Goal: Task Accomplishment & Management: Use online tool/utility

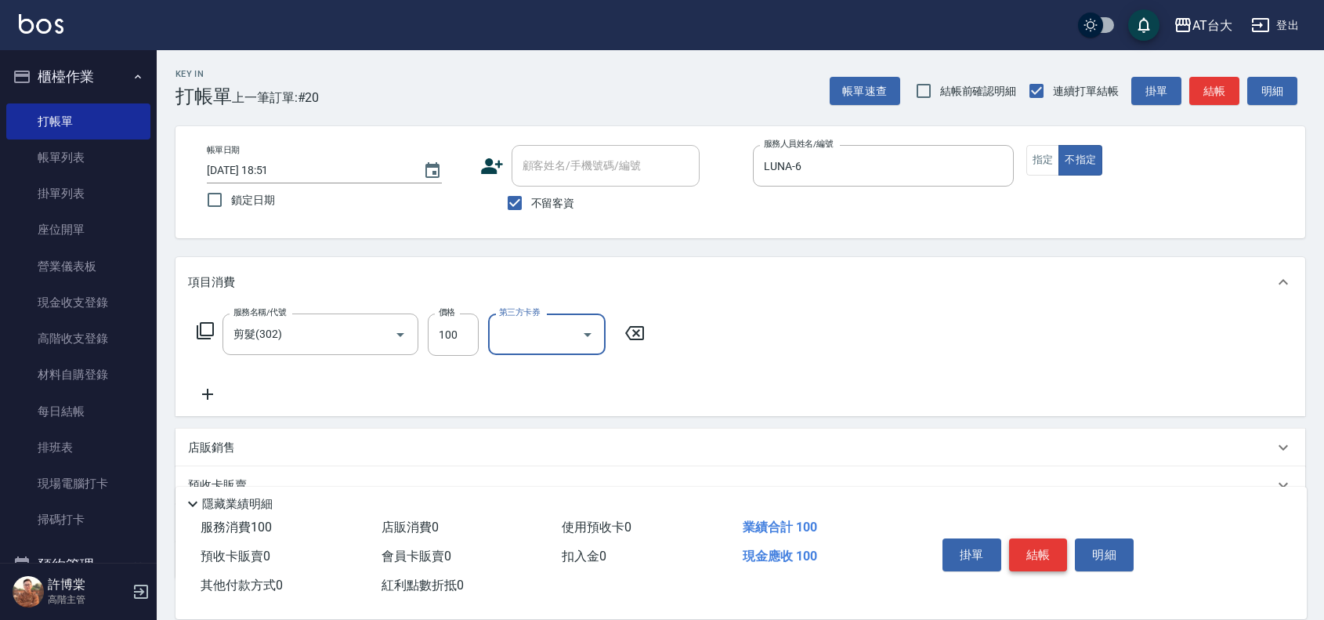
click at [1021, 550] on button "結帳" at bounding box center [1038, 554] width 59 height 33
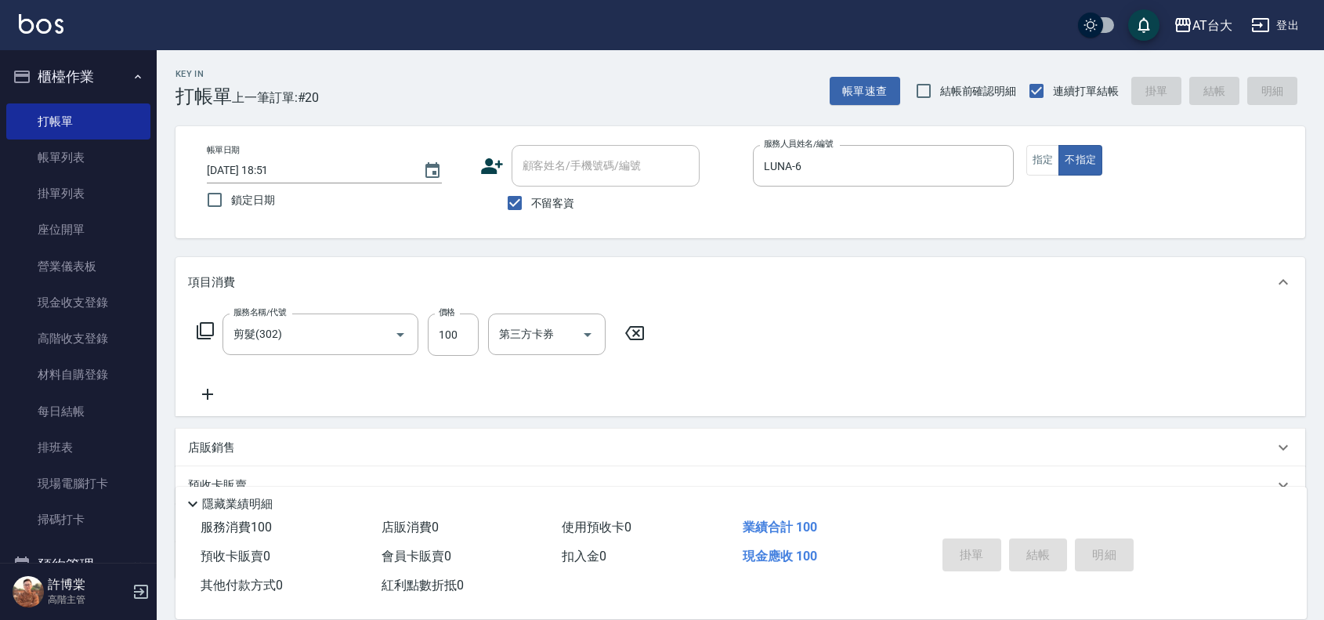
type input "[DATE] 19:26"
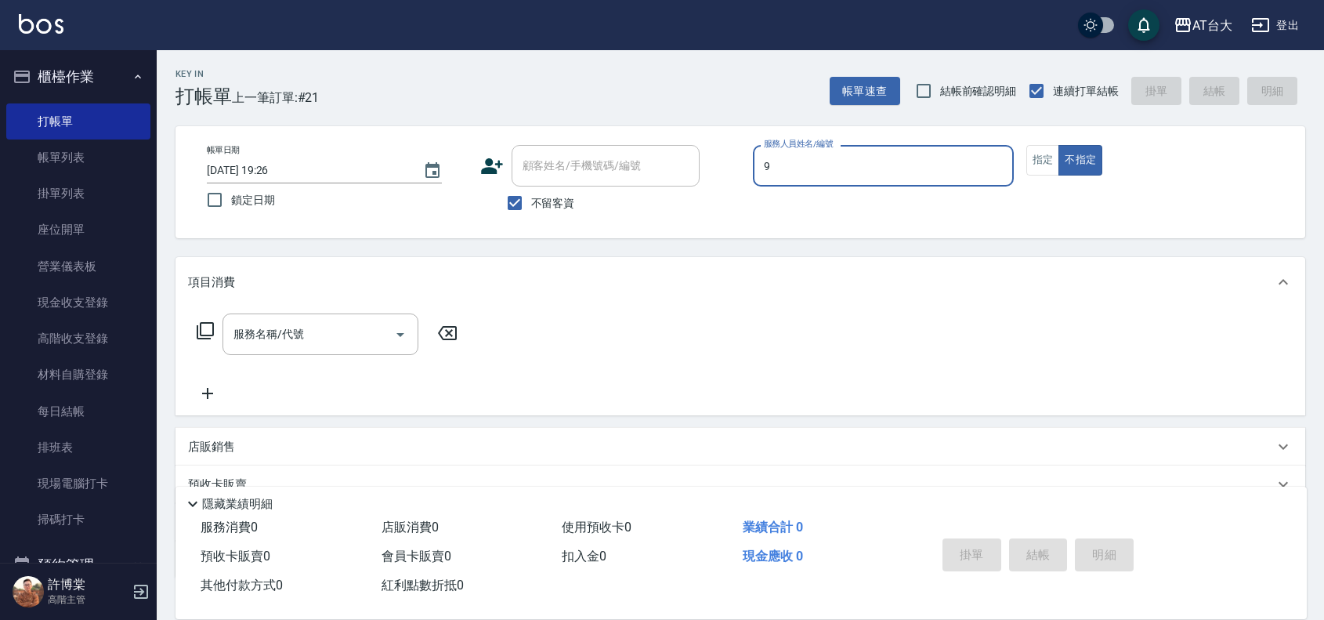
type input "Winni-9"
type button "false"
click at [1046, 157] on button "指定" at bounding box center [1043, 160] width 34 height 31
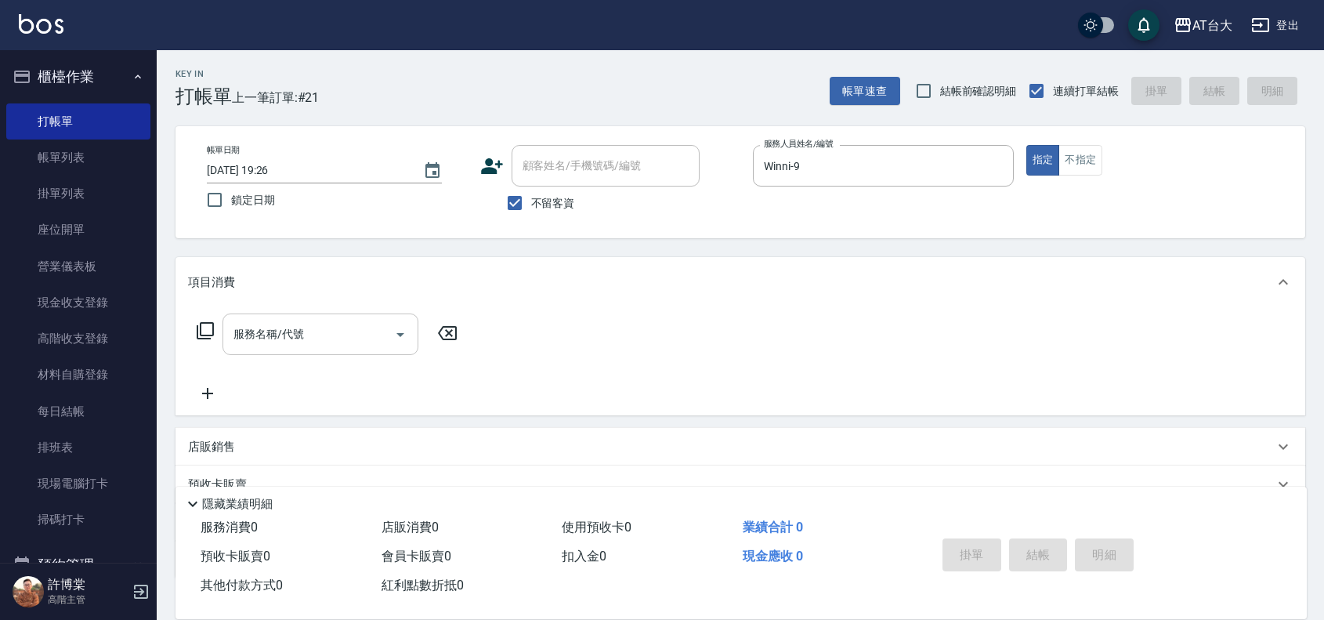
click at [306, 333] on input "服務名稱/代號" at bounding box center [309, 333] width 158 height 27
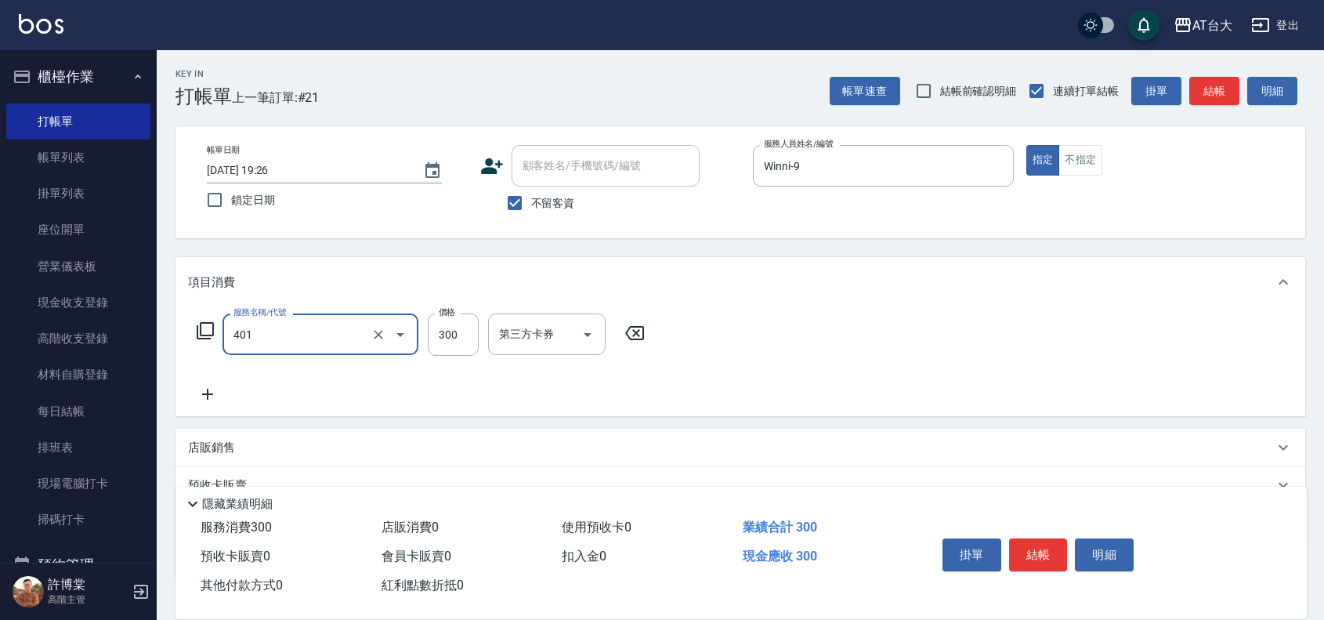
type input "自備護髮(401)"
type input "1399"
click at [1025, 551] on button "結帳" at bounding box center [1038, 554] width 59 height 33
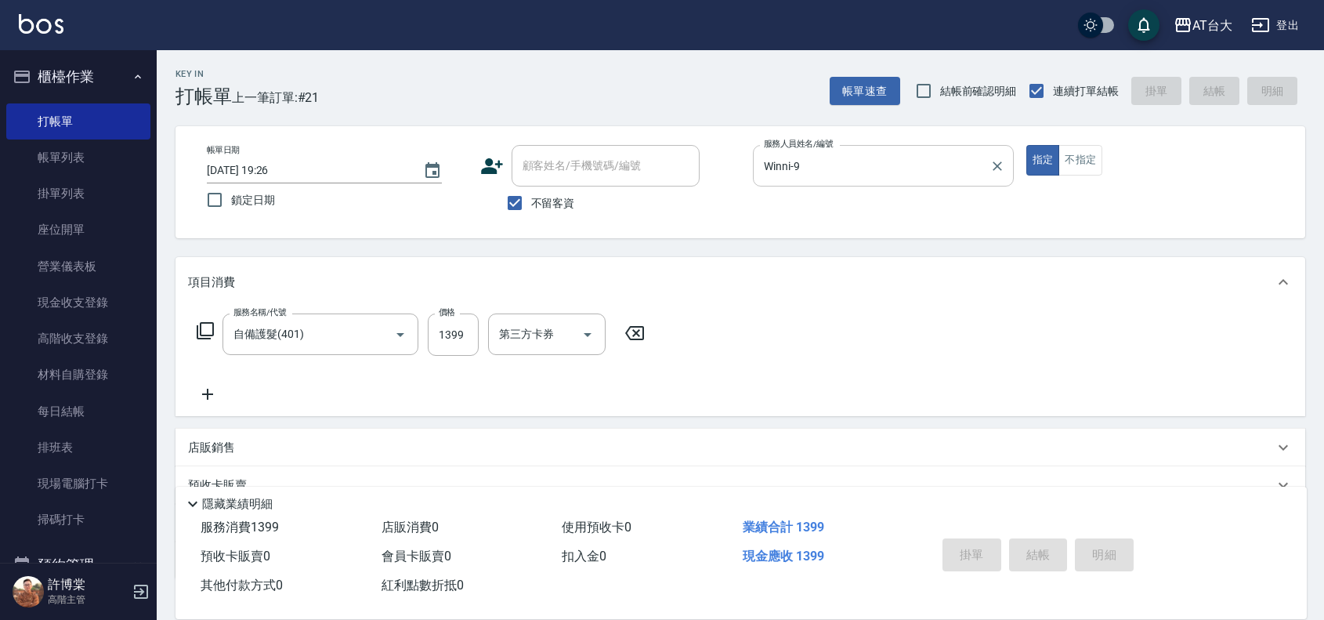
type input "[DATE] 19:47"
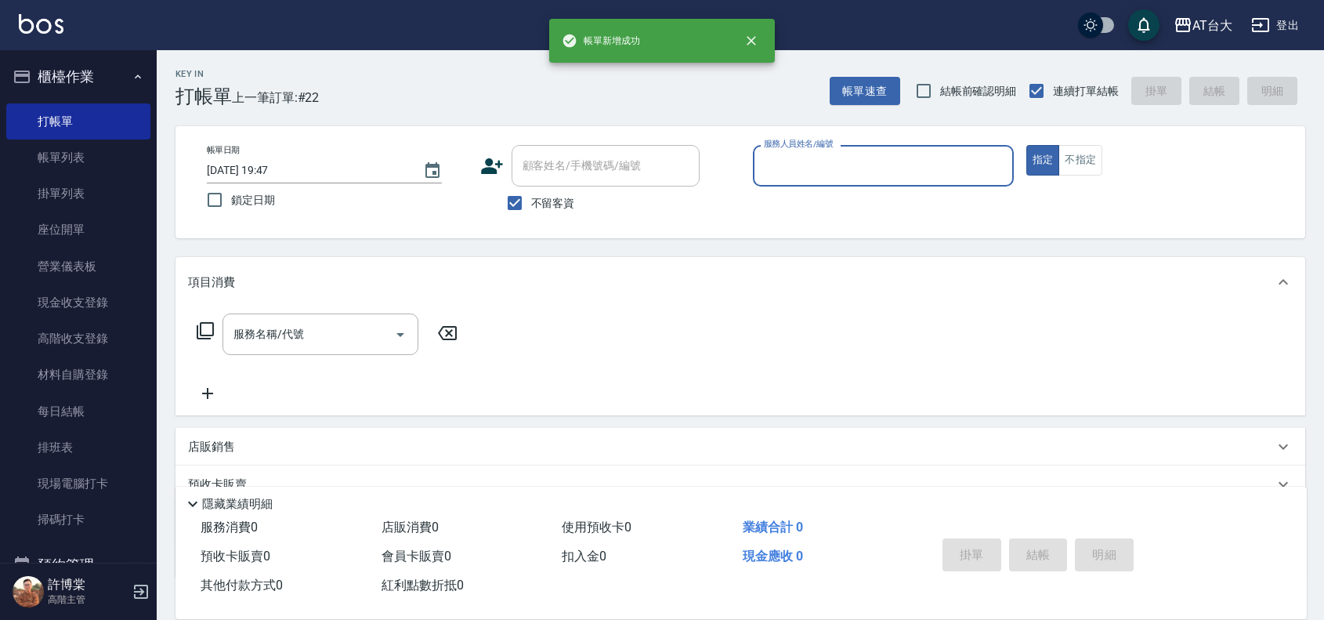
click at [856, 175] on input "服務人員姓名/編號" at bounding box center [883, 165] width 247 height 27
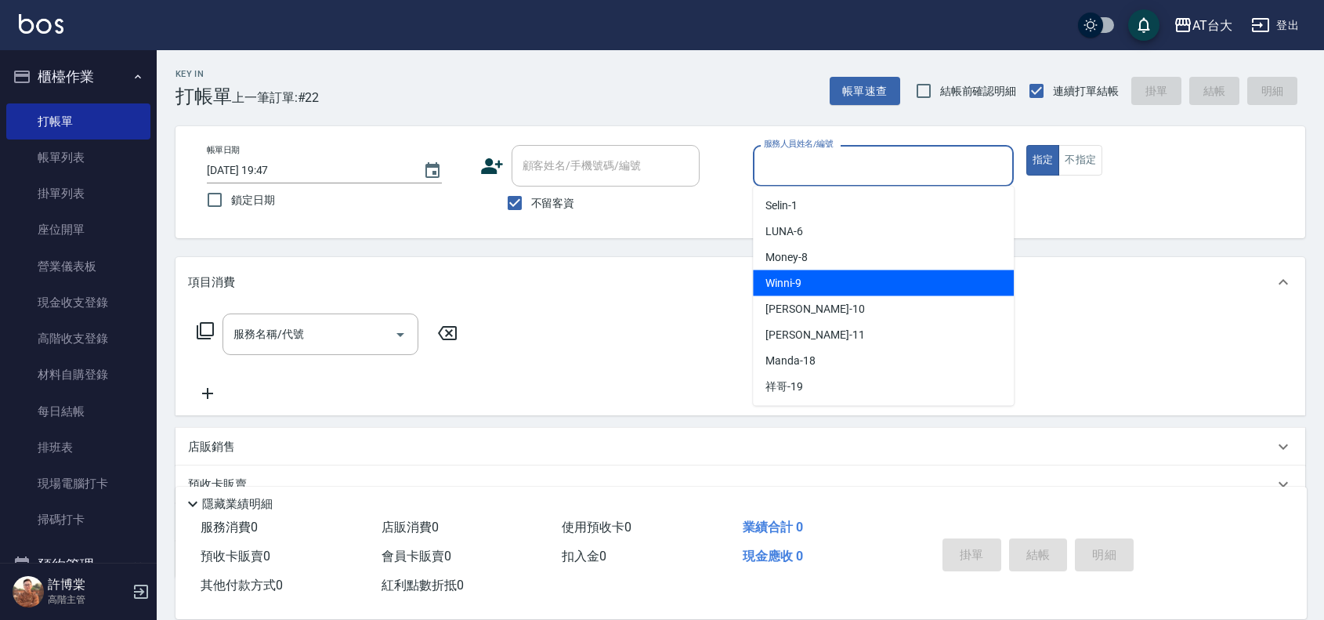
click at [921, 276] on div "Winni -9" at bounding box center [883, 283] width 261 height 26
type input "Winni-9"
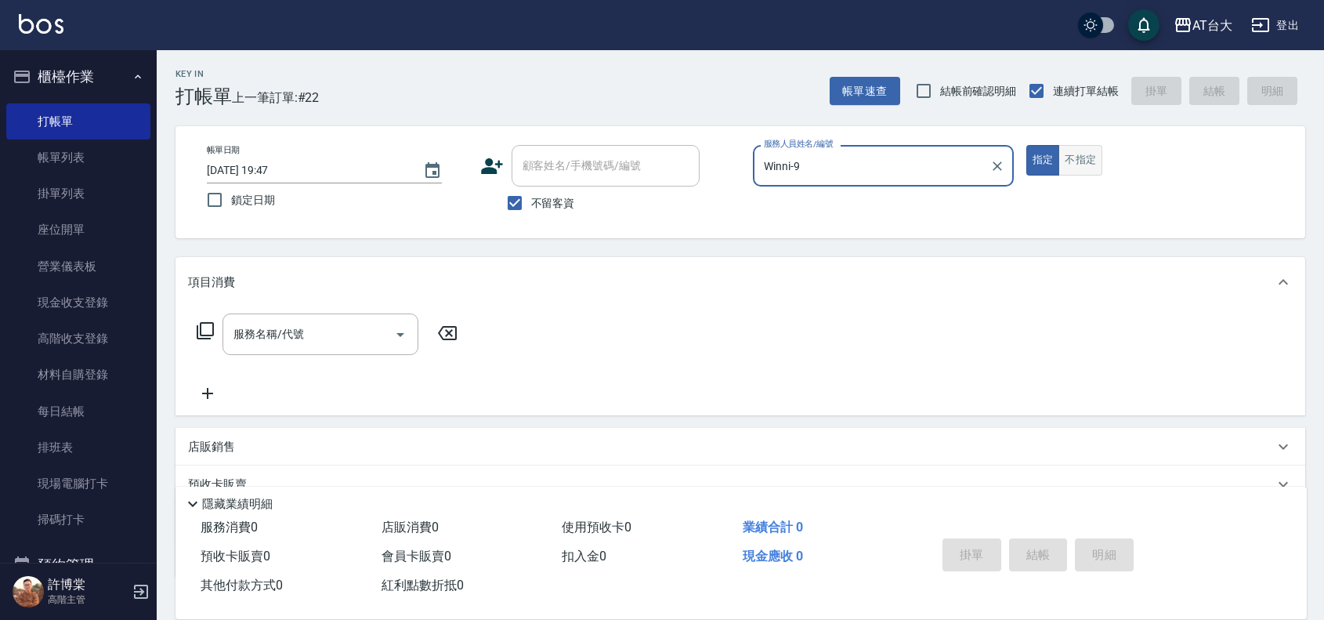
click at [1066, 173] on button "不指定" at bounding box center [1080, 160] width 44 height 31
click at [243, 335] on input "服務名稱/代號" at bounding box center [309, 333] width 158 height 27
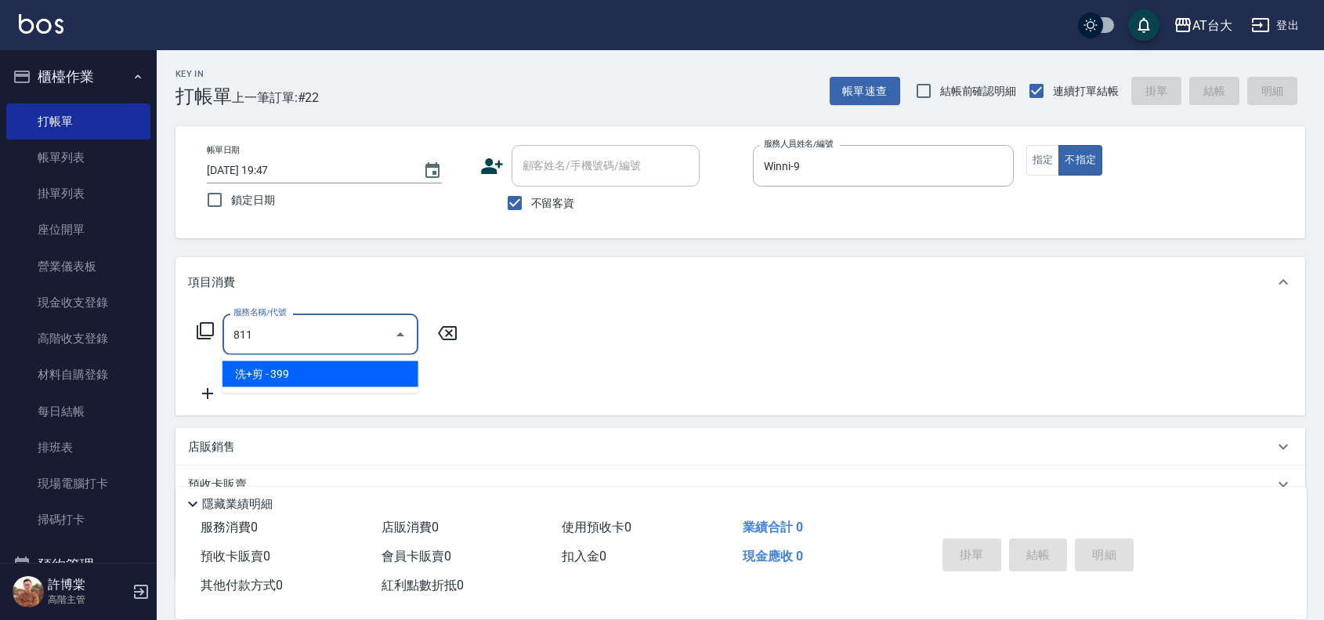
type input "洗+剪(811)"
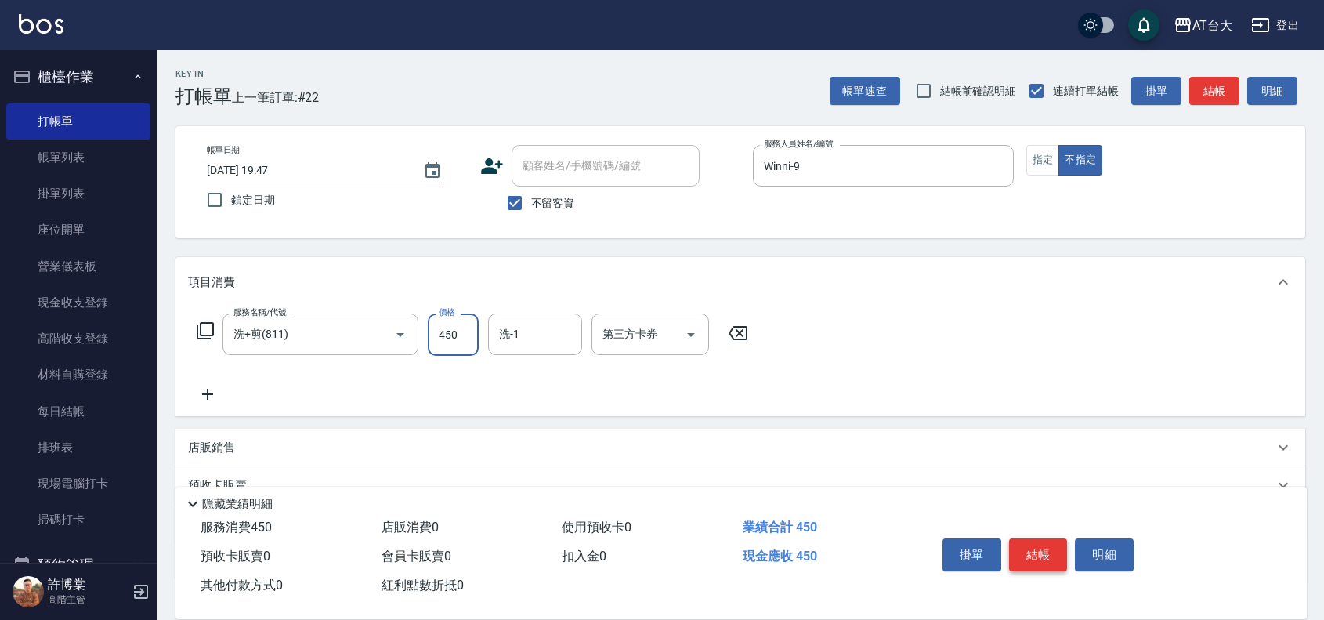
type input "450"
click at [1056, 541] on button "結帳" at bounding box center [1038, 554] width 59 height 33
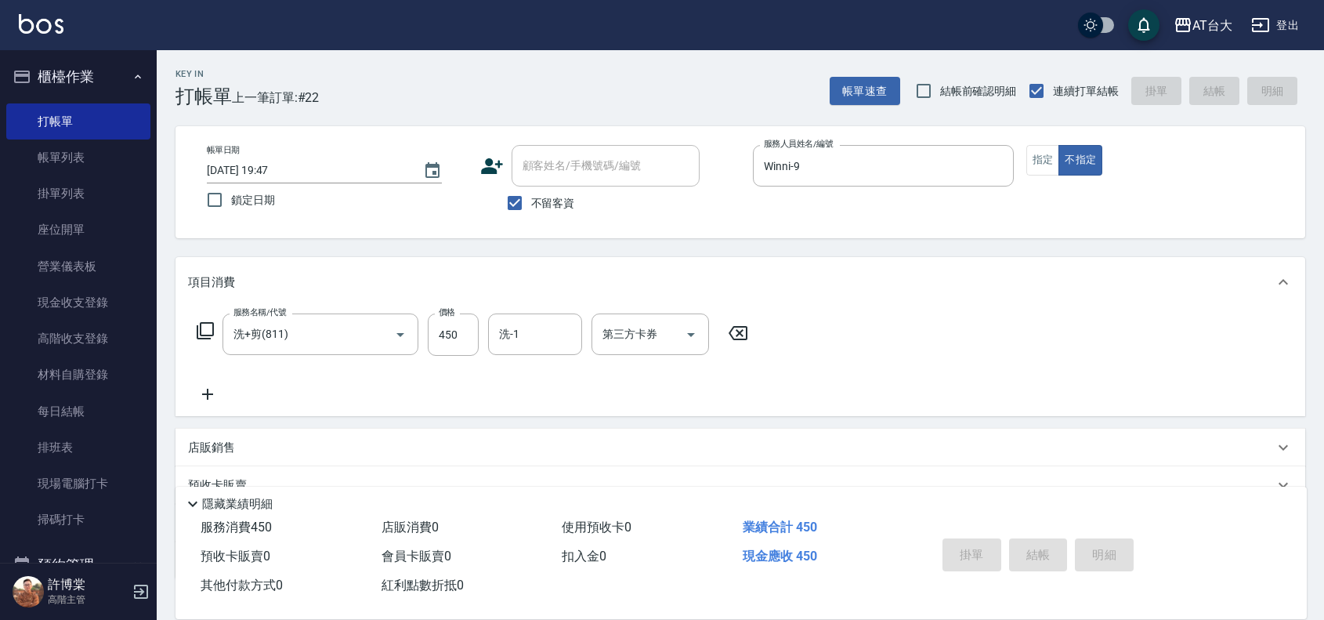
type input "[DATE] 19:48"
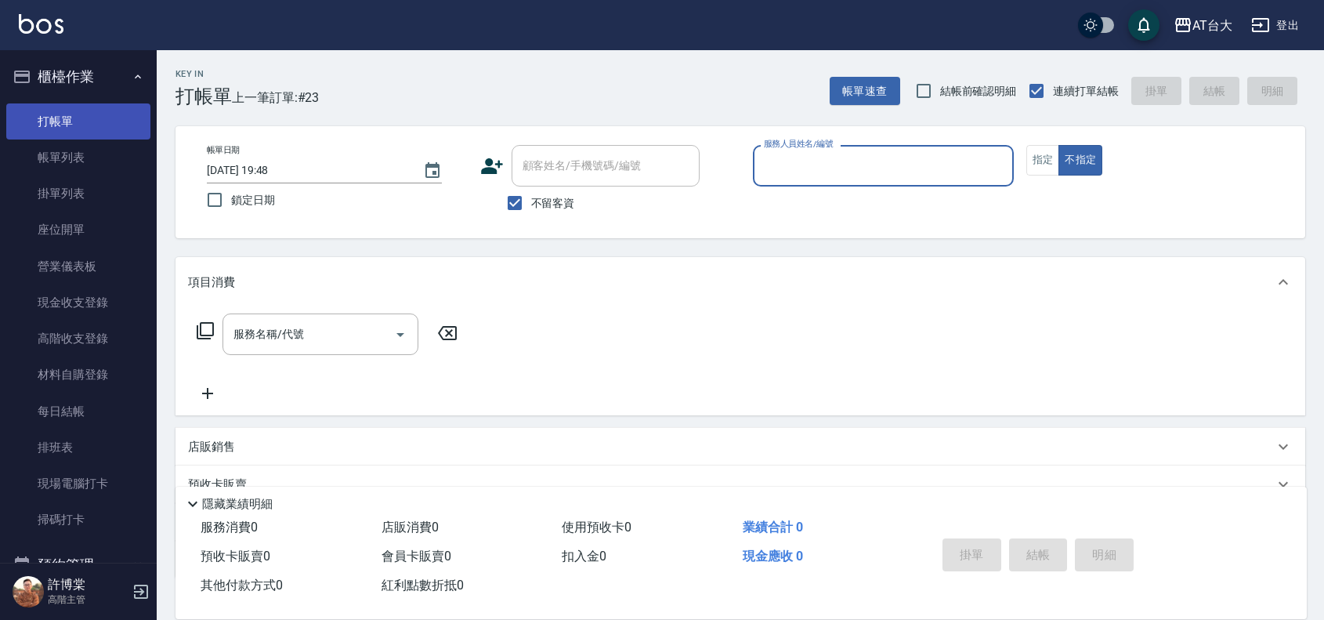
drag, startPoint x: 34, startPoint y: 168, endPoint x: 45, endPoint y: 118, distance: 52.1
click at [34, 168] on link "帳單列表" at bounding box center [78, 157] width 144 height 36
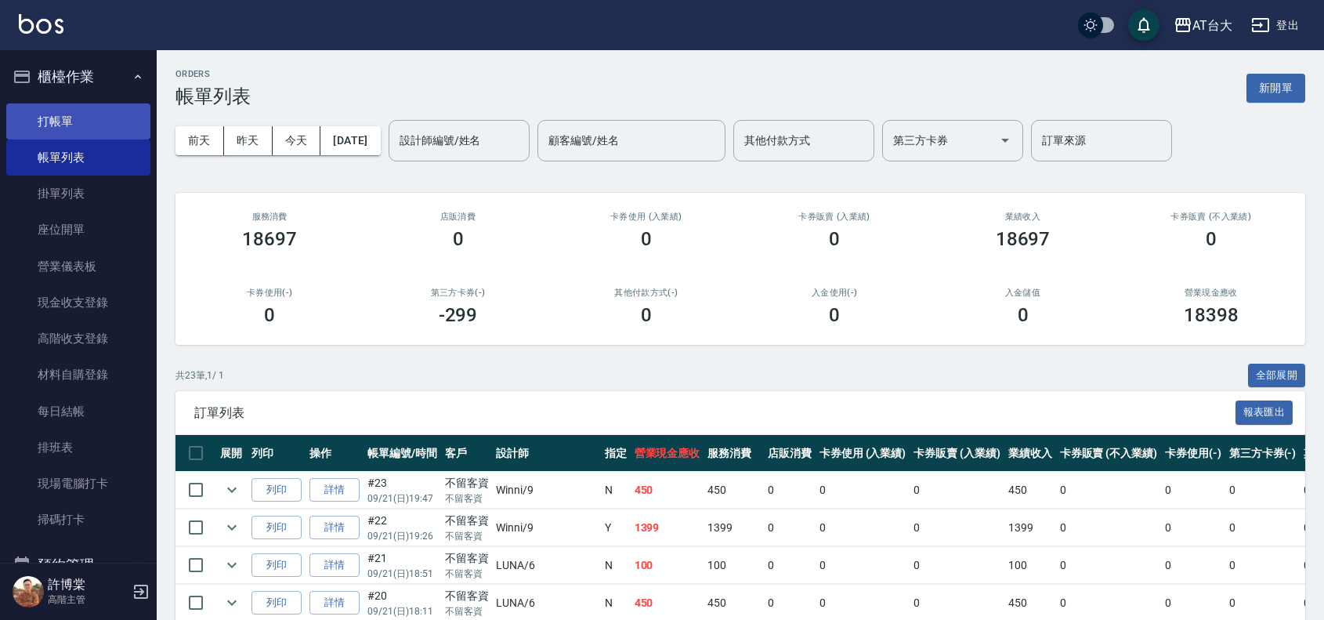
click at [45, 118] on link "打帳單" at bounding box center [78, 121] width 144 height 36
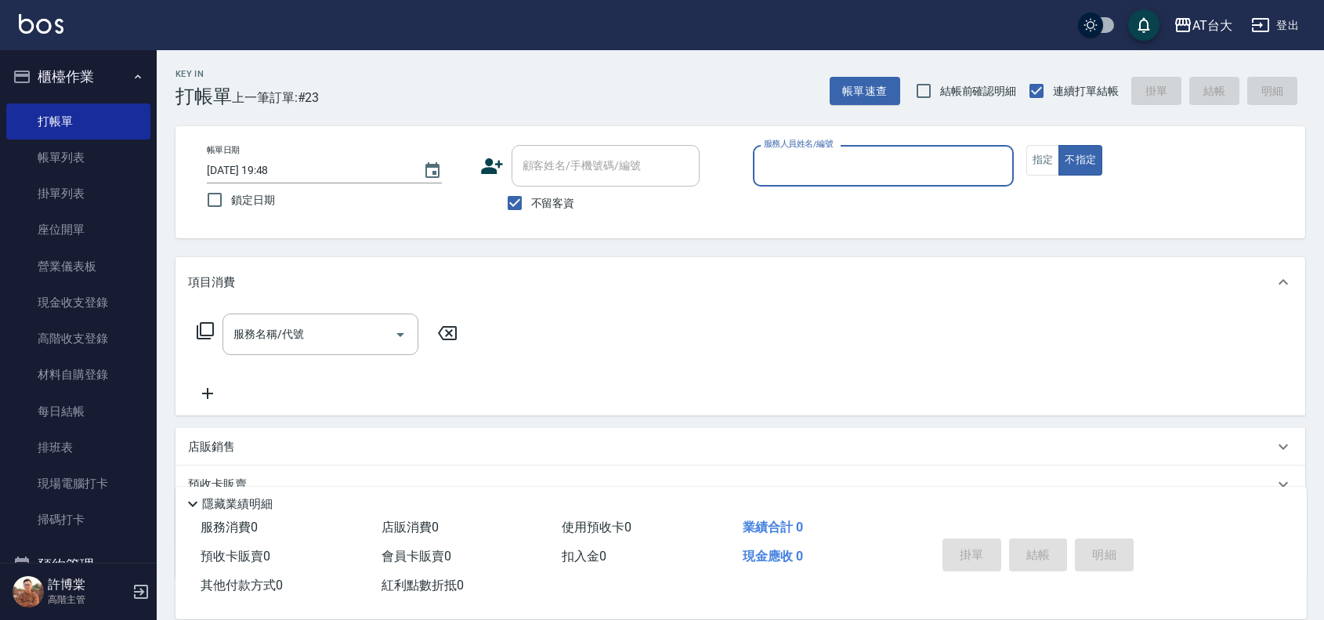
click at [863, 154] on input "服務人員姓名/編號" at bounding box center [883, 165] width 247 height 27
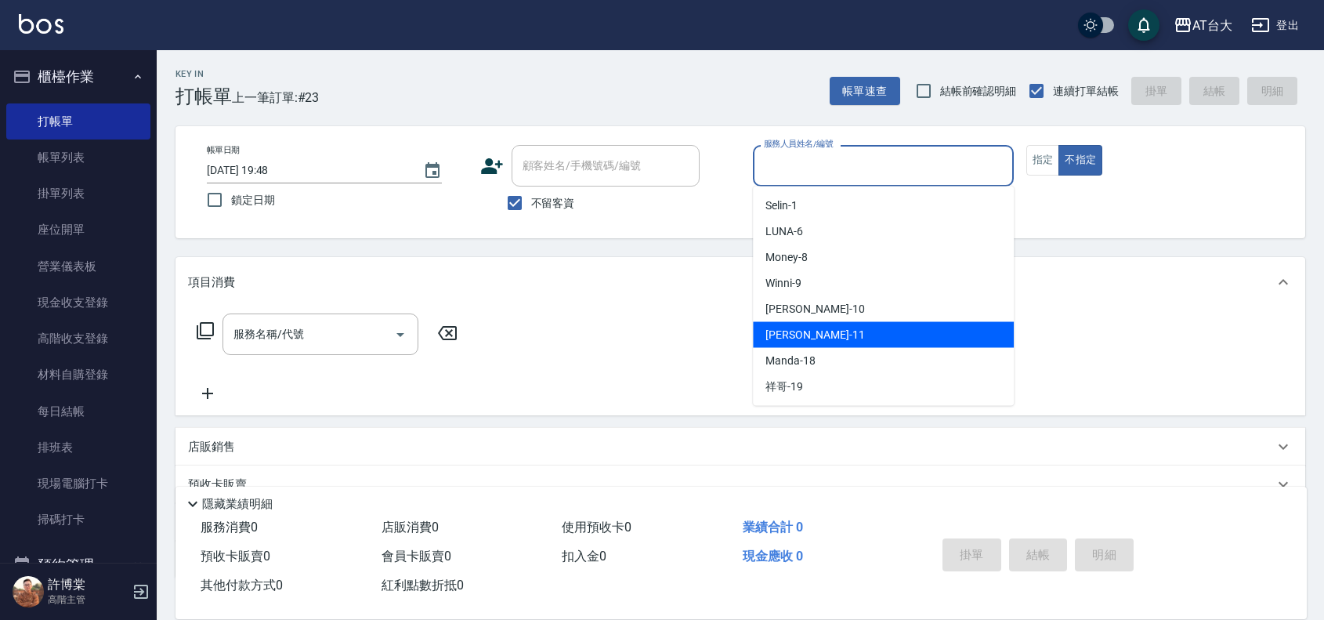
click at [968, 325] on div "[PERSON_NAME] -11" at bounding box center [883, 335] width 261 height 26
type input "[PERSON_NAME]-11"
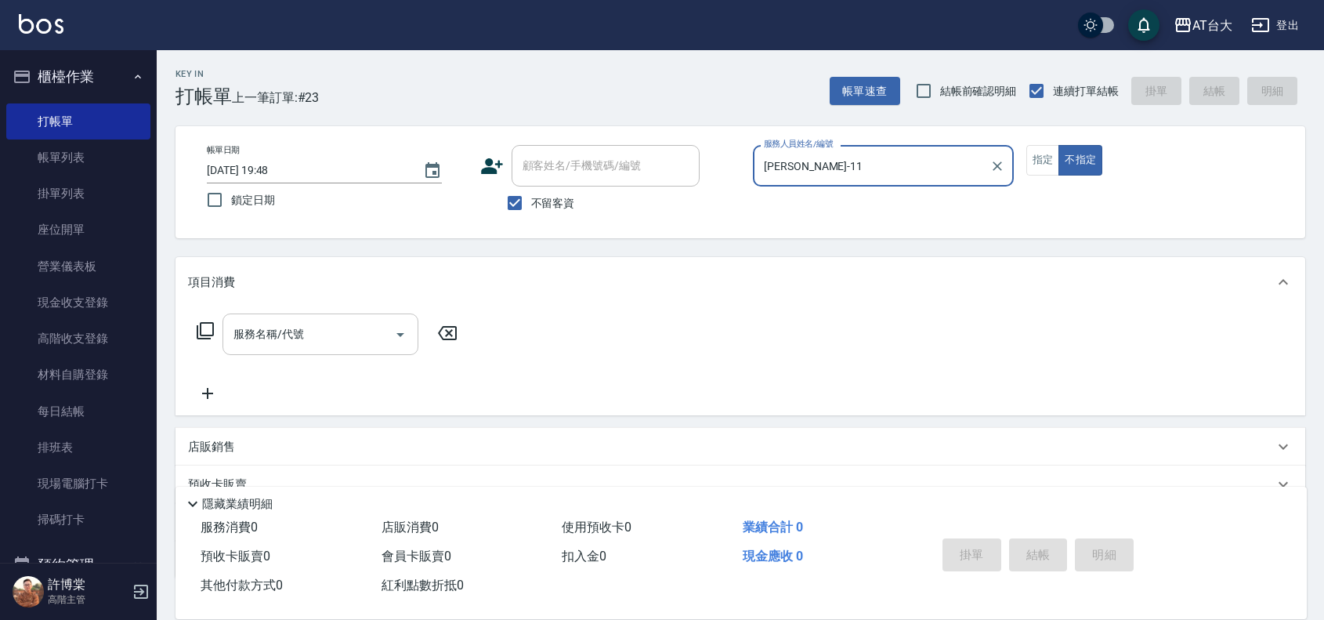
click at [295, 322] on input "服務名稱/代號" at bounding box center [309, 333] width 158 height 27
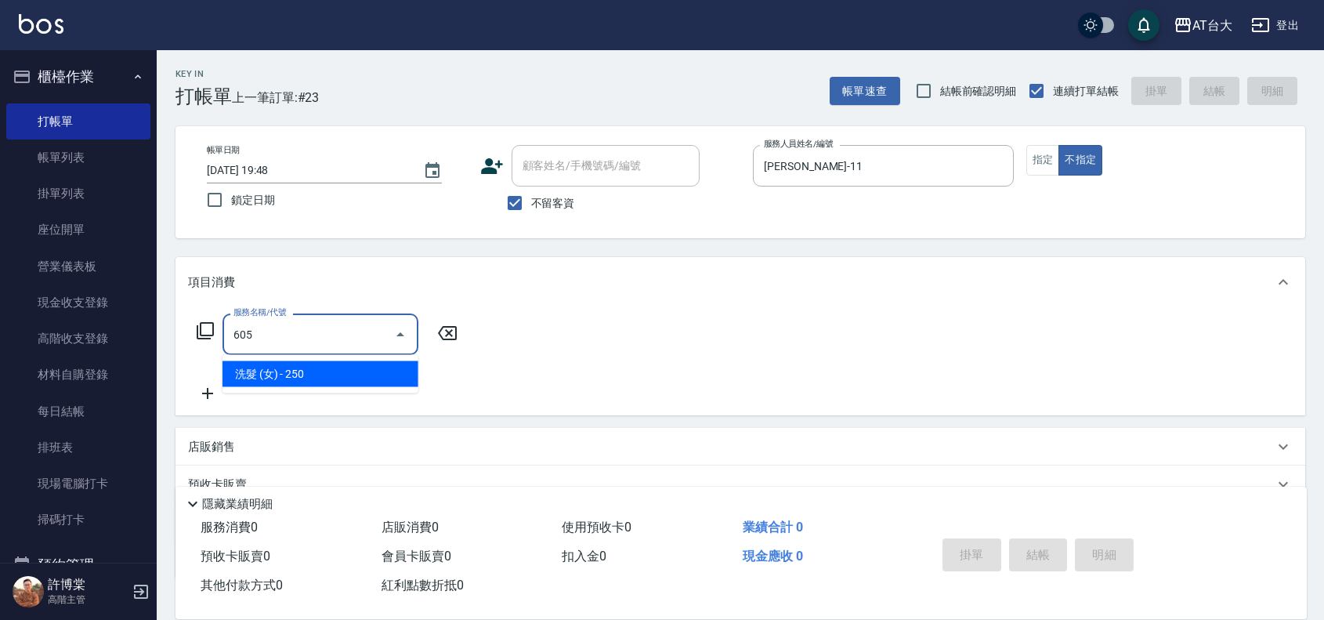
type input "洗髮 (女)(605)"
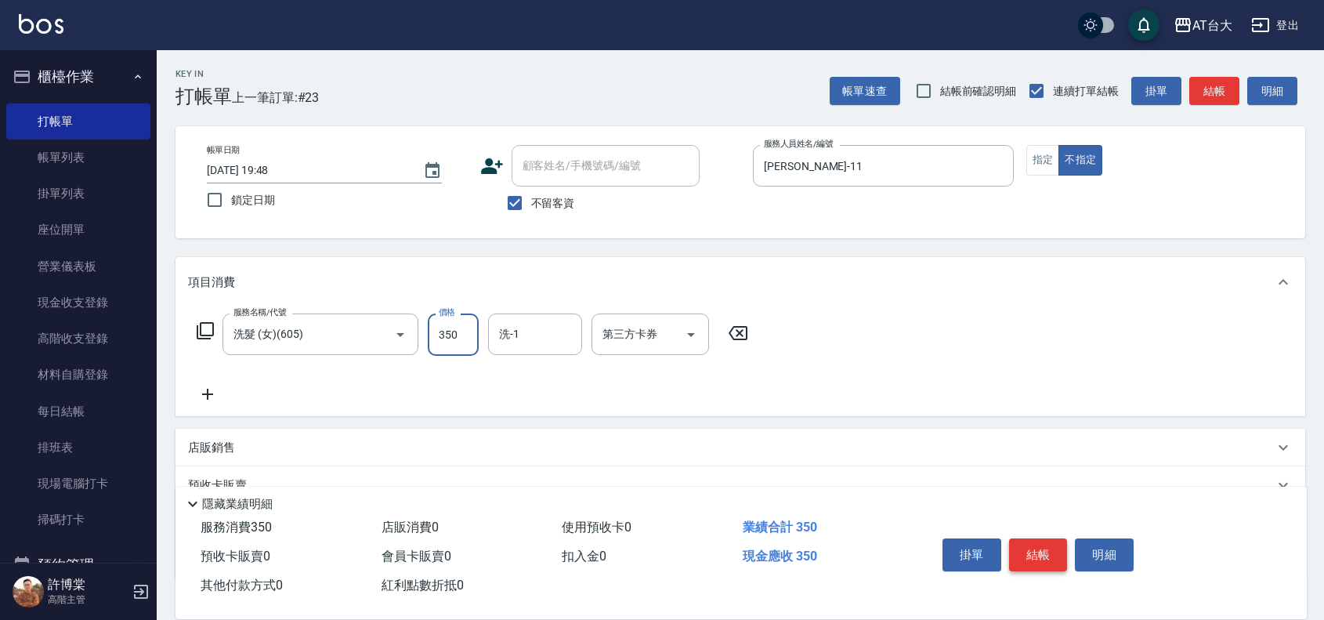
type input "350"
click at [1058, 541] on button "結帳" at bounding box center [1038, 554] width 59 height 33
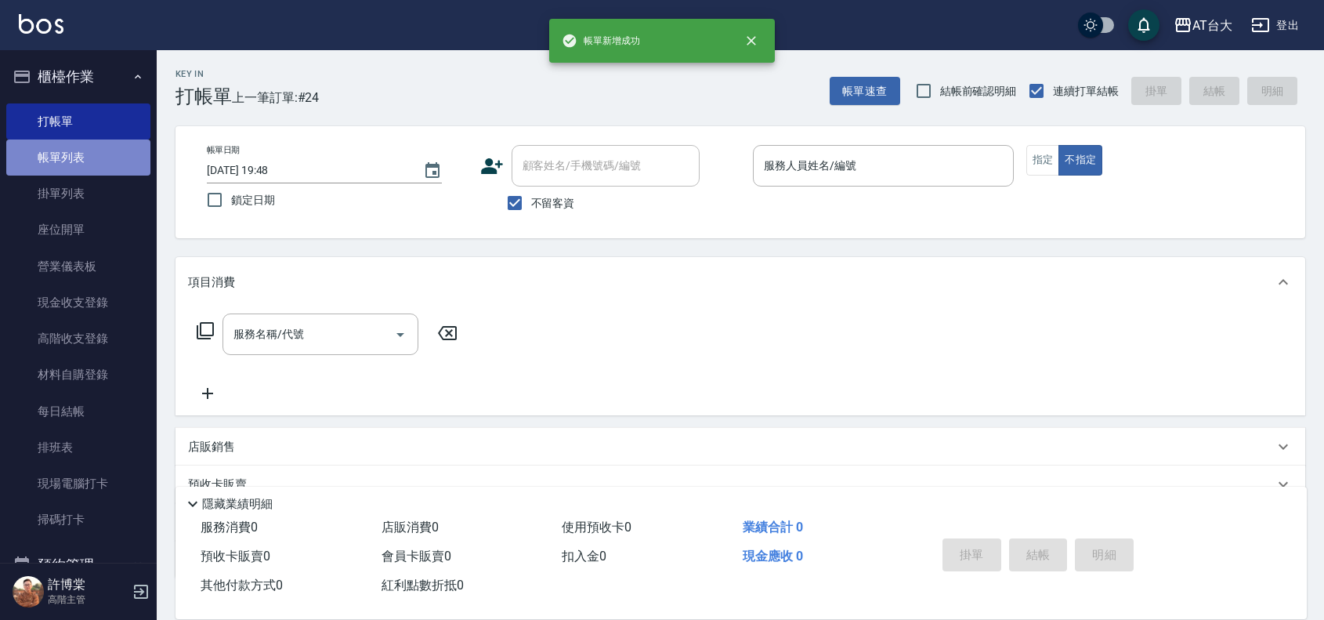
click at [98, 150] on link "帳單列表" at bounding box center [78, 157] width 144 height 36
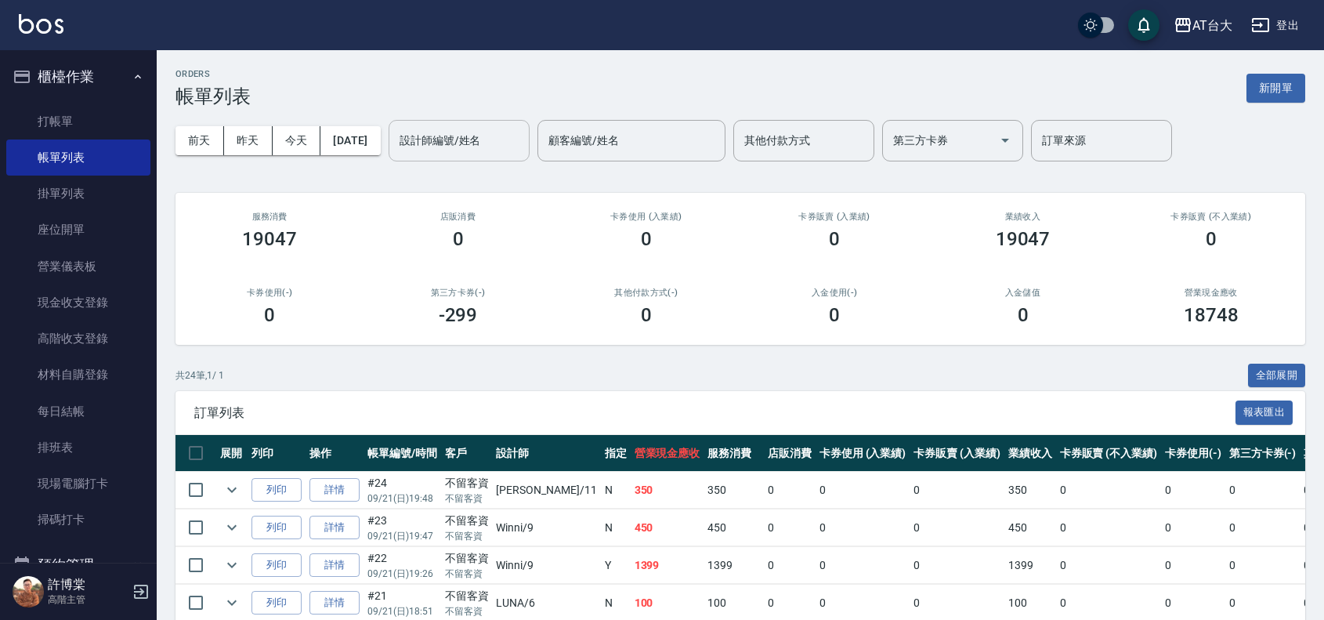
click at [472, 138] on input "設計師編號/姓名" at bounding box center [459, 140] width 127 height 27
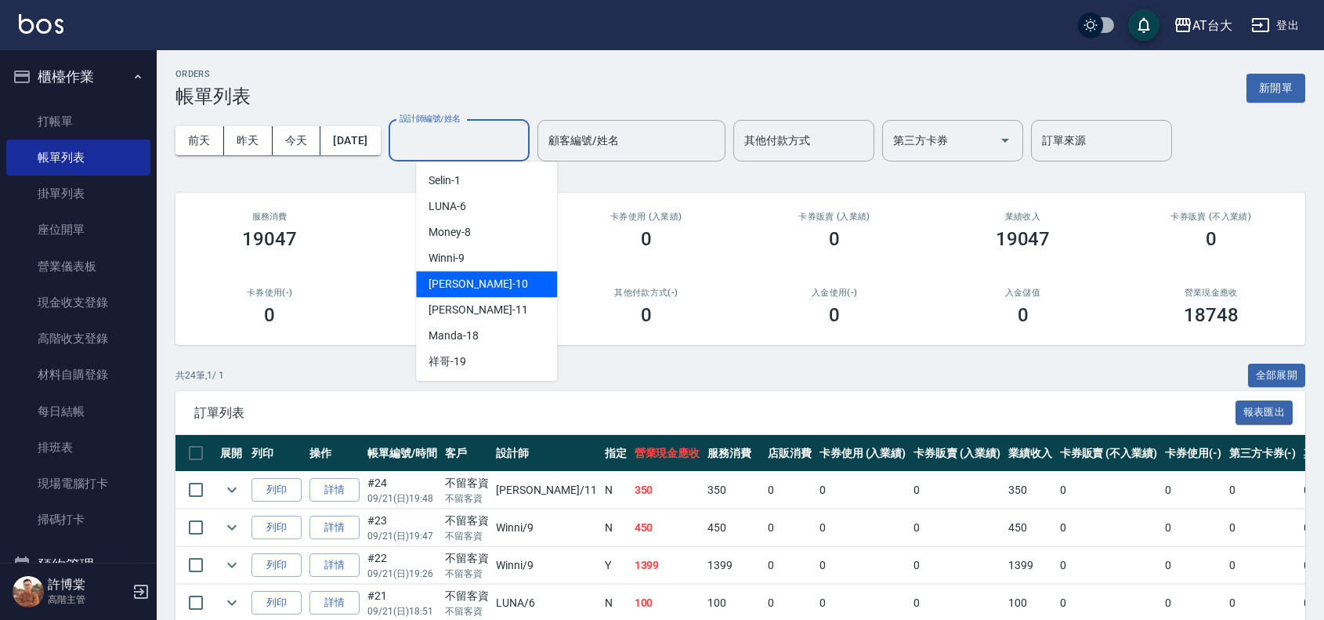
click at [541, 294] on div "JOJO -10" at bounding box center [486, 284] width 141 height 26
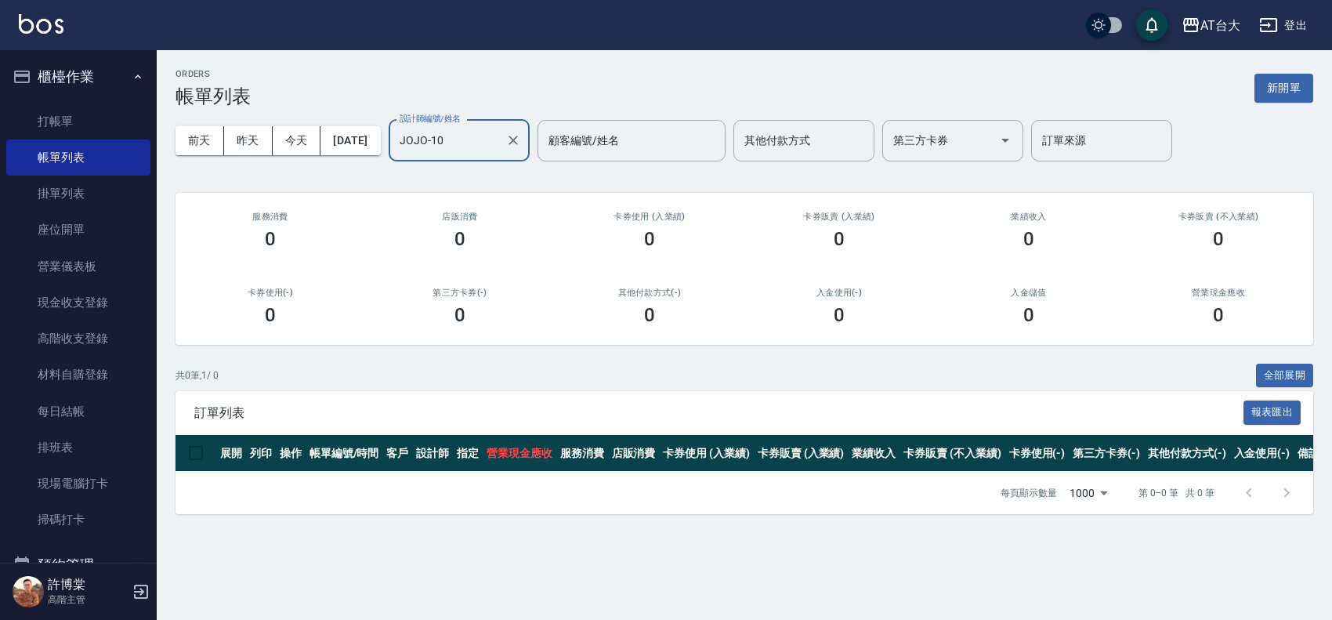
click at [499, 150] on input "JOJO-10" at bounding box center [447, 140] width 103 height 27
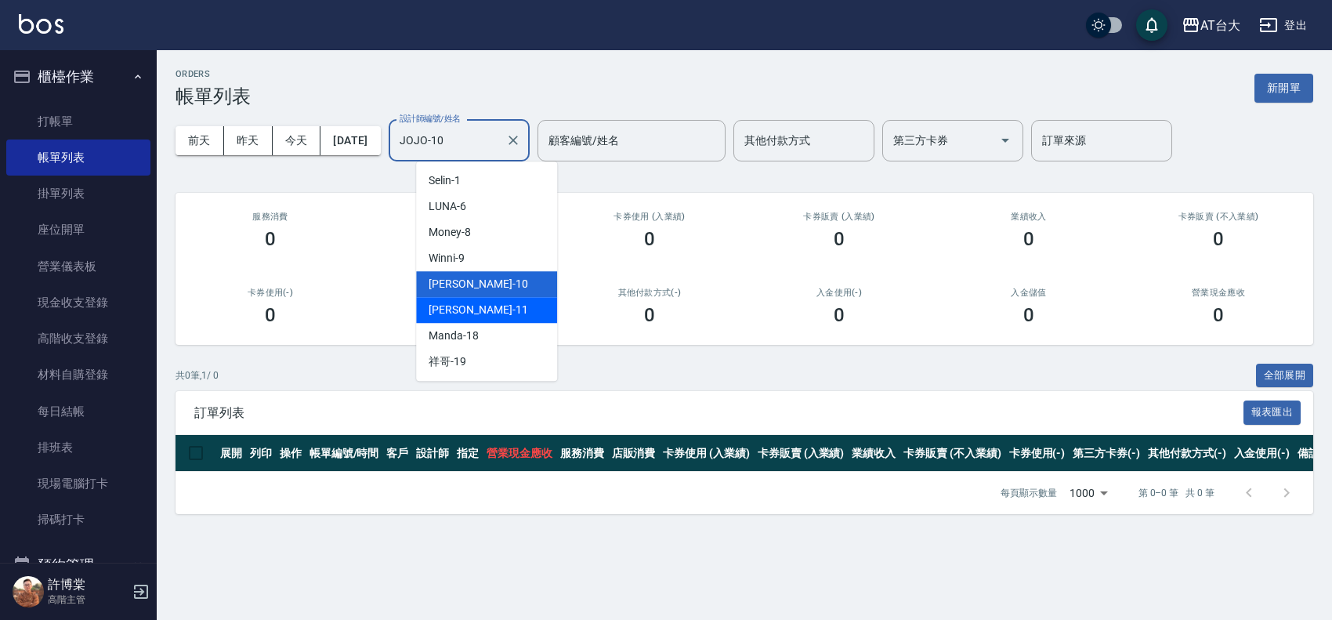
click at [537, 308] on div "[PERSON_NAME] -11" at bounding box center [486, 310] width 141 height 26
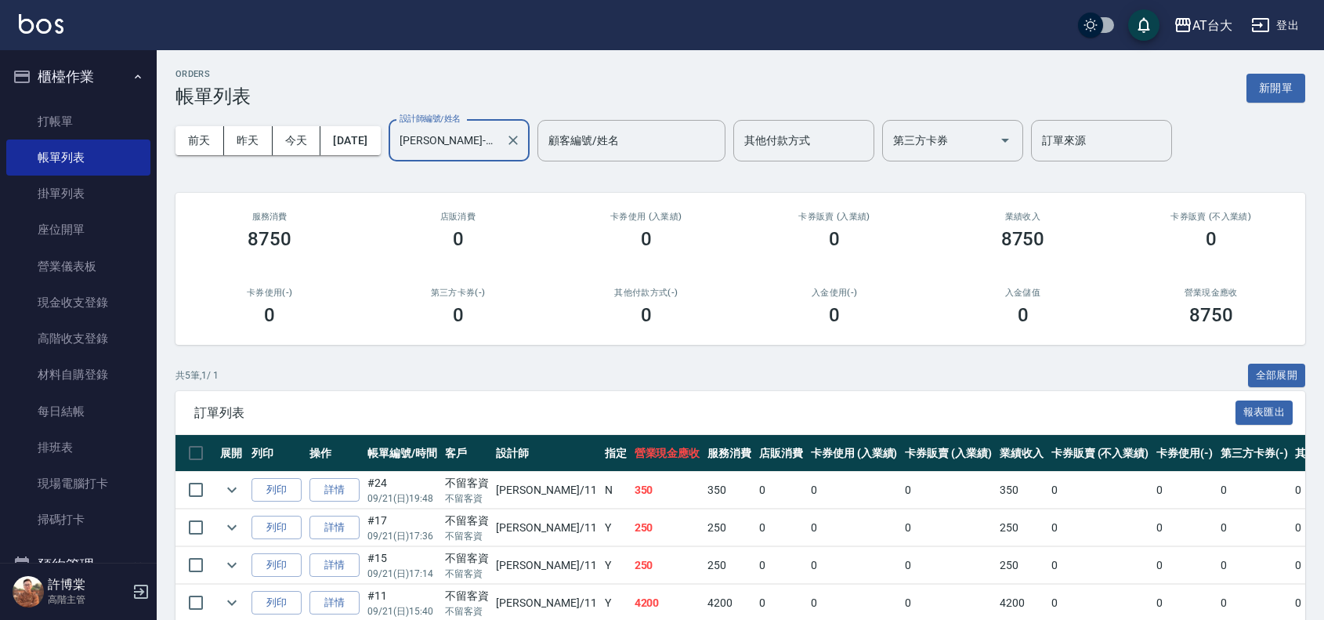
click at [499, 143] on input "[PERSON_NAME]-11" at bounding box center [447, 140] width 103 height 27
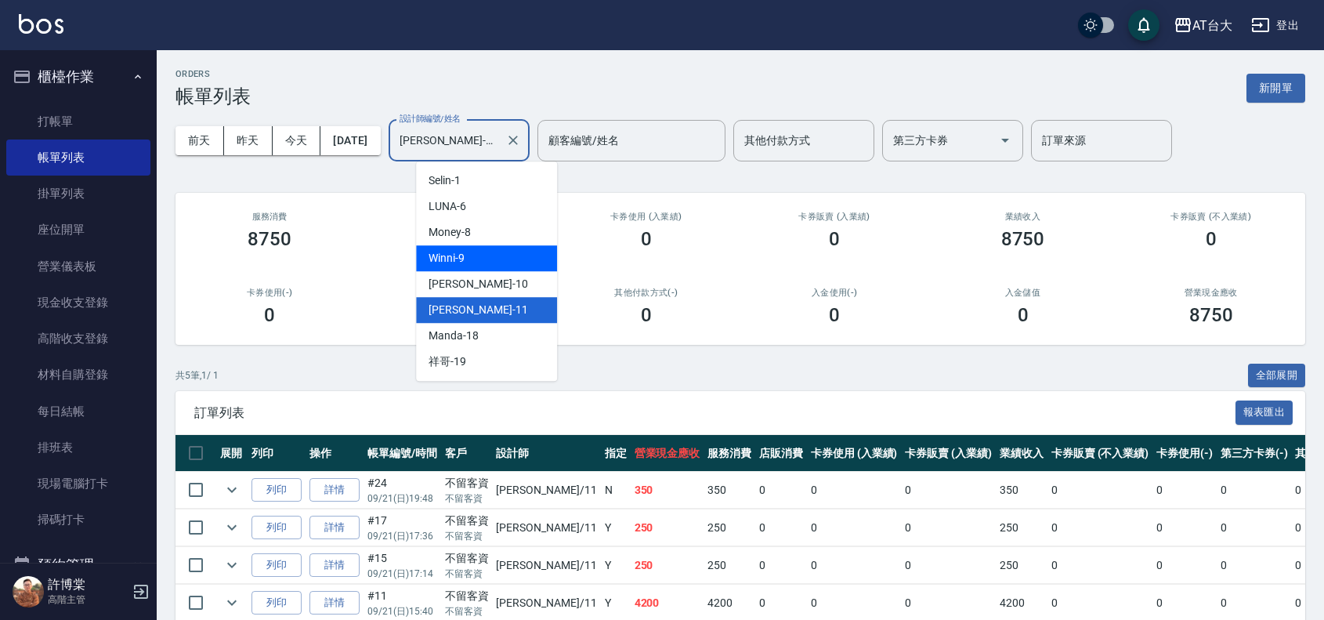
click at [523, 248] on div "Winni -9" at bounding box center [486, 258] width 141 height 26
type input "Winni-9"
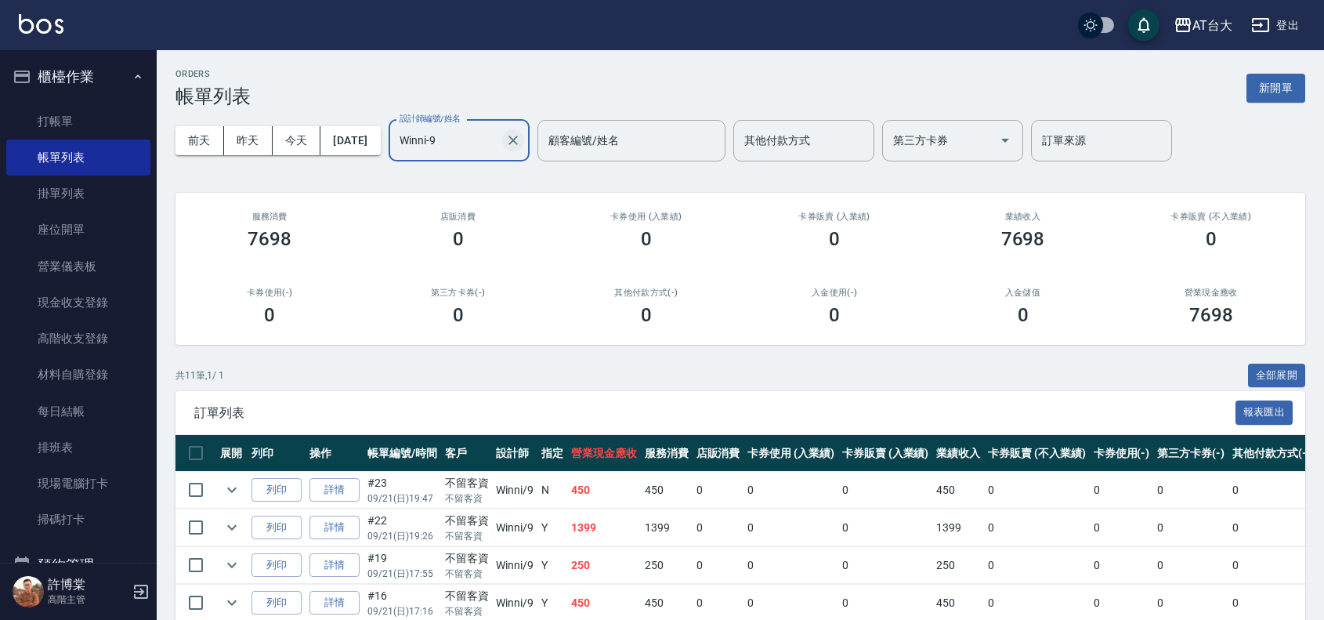
click at [521, 139] on icon "Clear" at bounding box center [513, 140] width 16 height 16
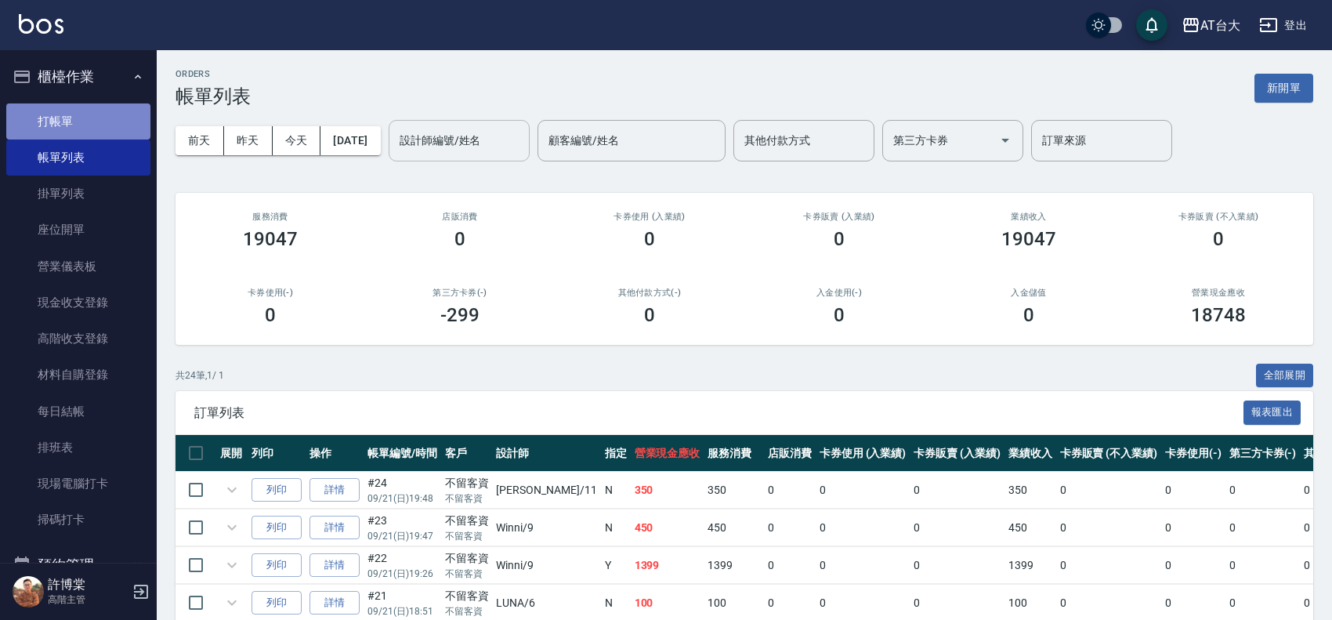
click at [95, 110] on link "打帳單" at bounding box center [78, 121] width 144 height 36
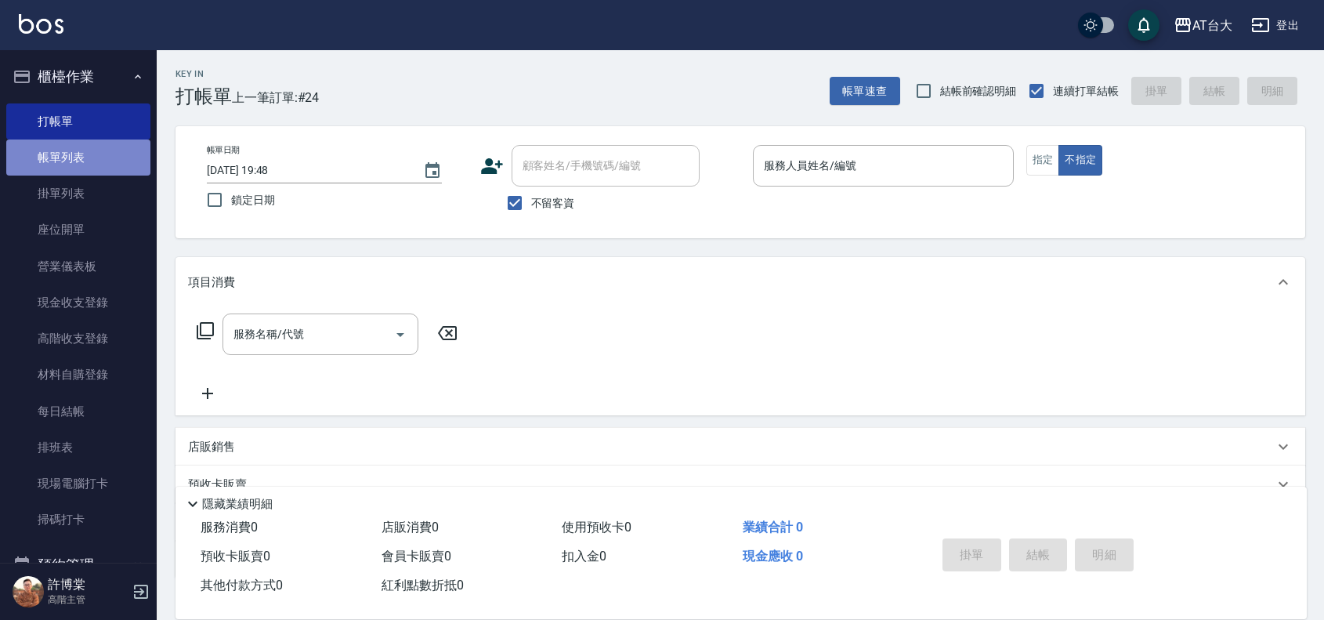
click at [84, 159] on link "帳單列表" at bounding box center [78, 157] width 144 height 36
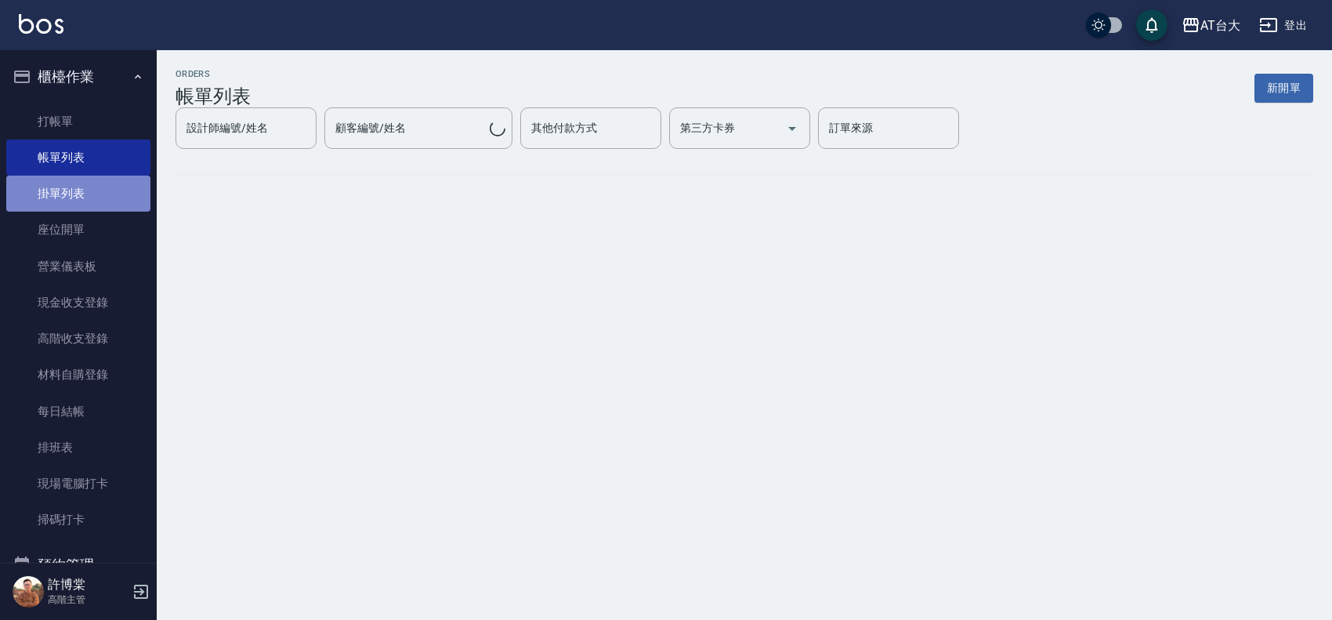
click at [90, 194] on link "掛單列表" at bounding box center [78, 193] width 144 height 36
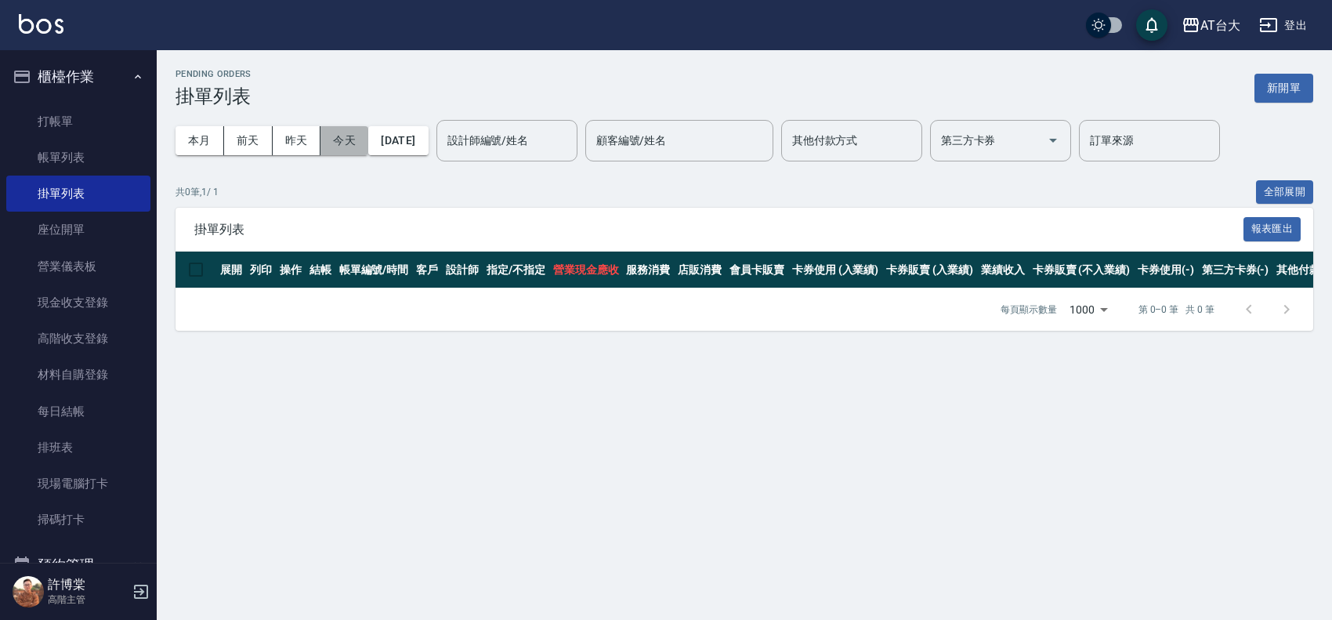
click at [346, 137] on button "今天" at bounding box center [344, 140] width 48 height 29
click at [86, 154] on link "帳單列表" at bounding box center [78, 157] width 144 height 36
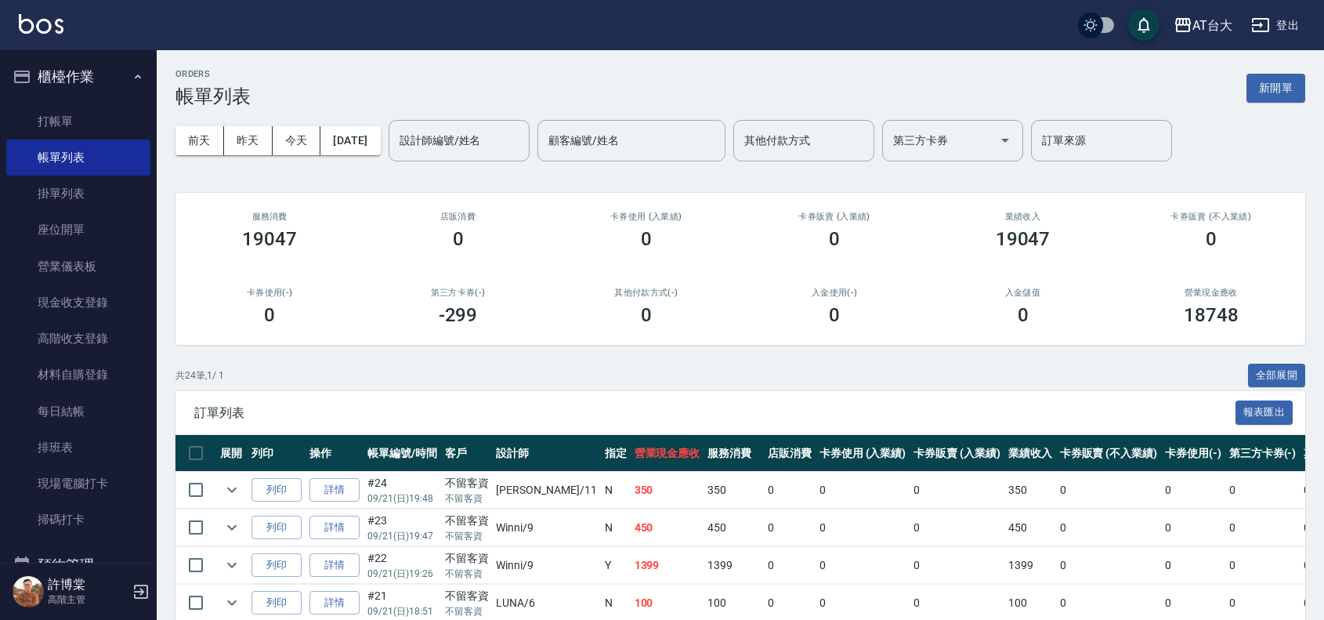
click at [72, 85] on button "櫃檯作業" at bounding box center [78, 76] width 144 height 41
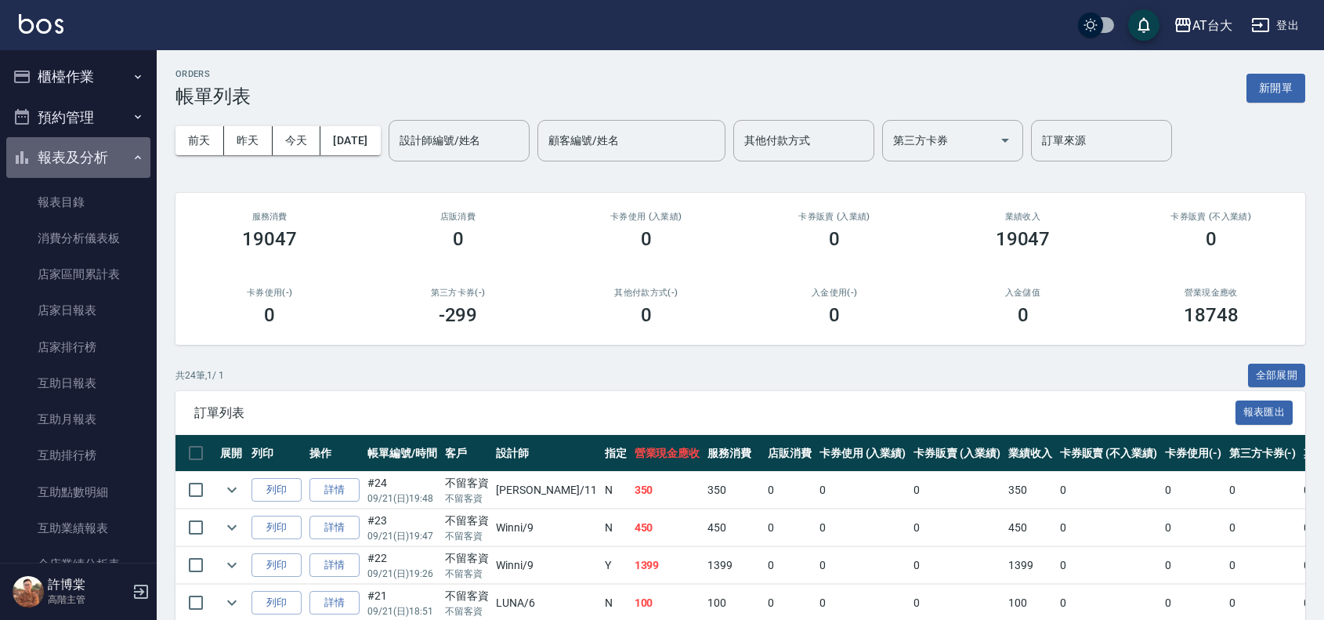
click at [84, 158] on button "報表及分析" at bounding box center [78, 157] width 144 height 41
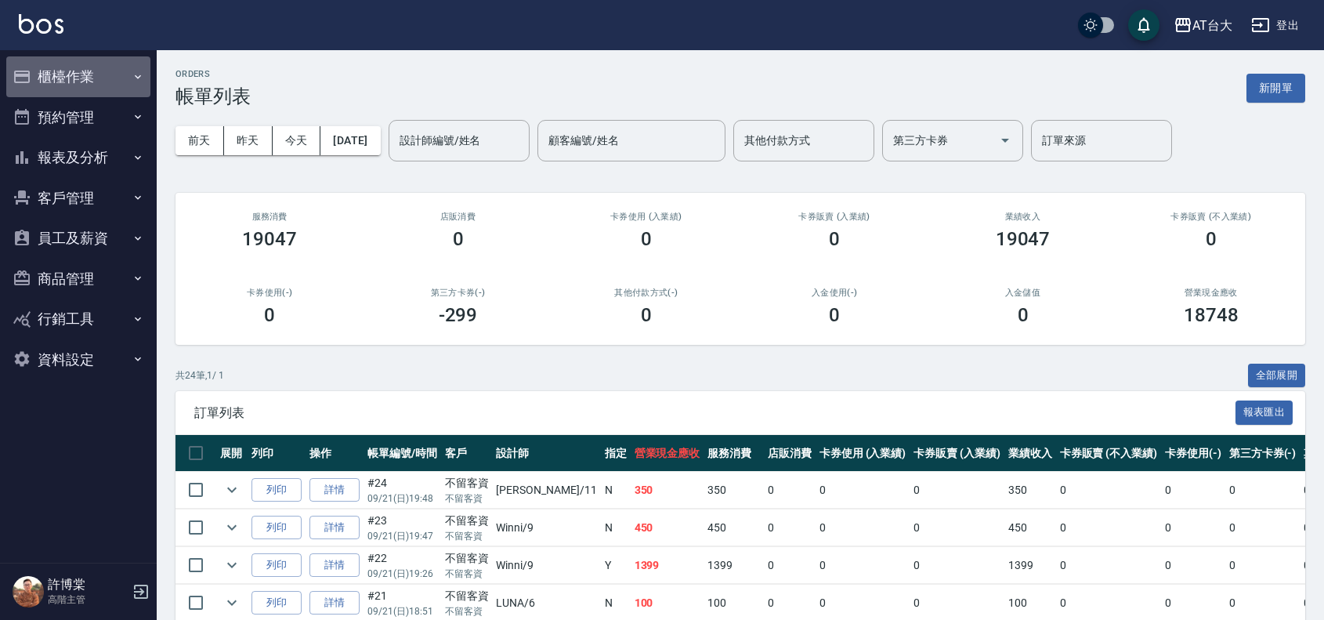
click at [94, 79] on button "櫃檯作業" at bounding box center [78, 76] width 144 height 41
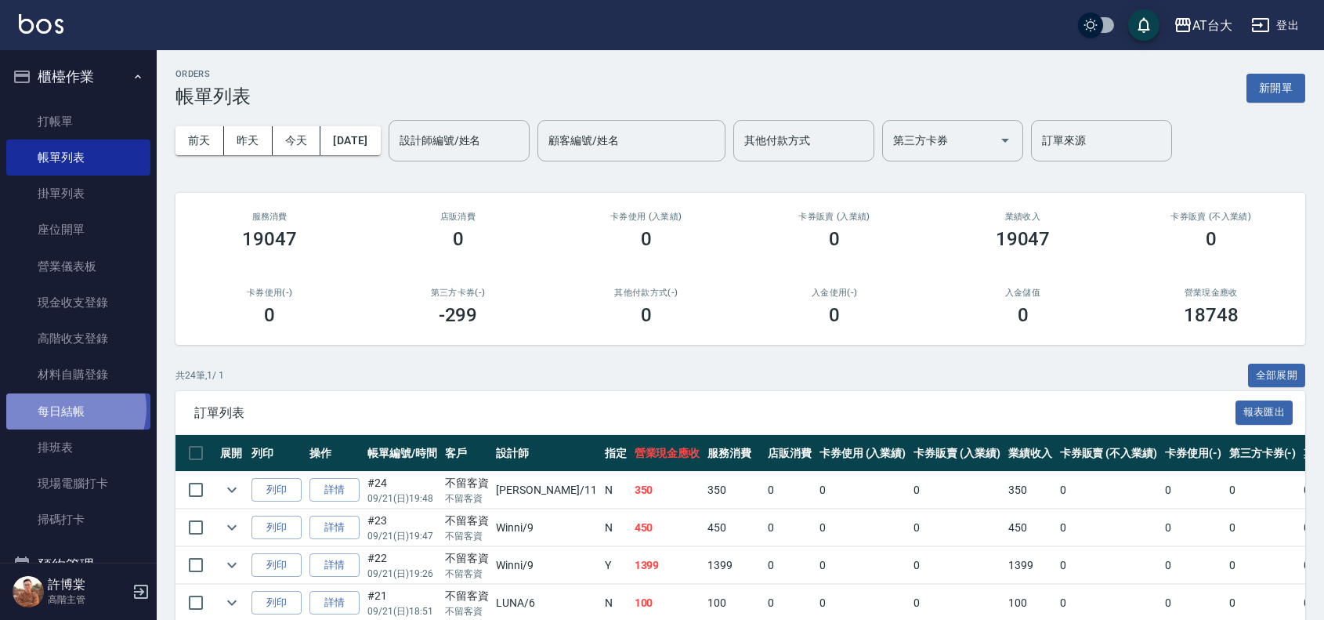
click at [69, 408] on link "每日結帳" at bounding box center [78, 411] width 144 height 36
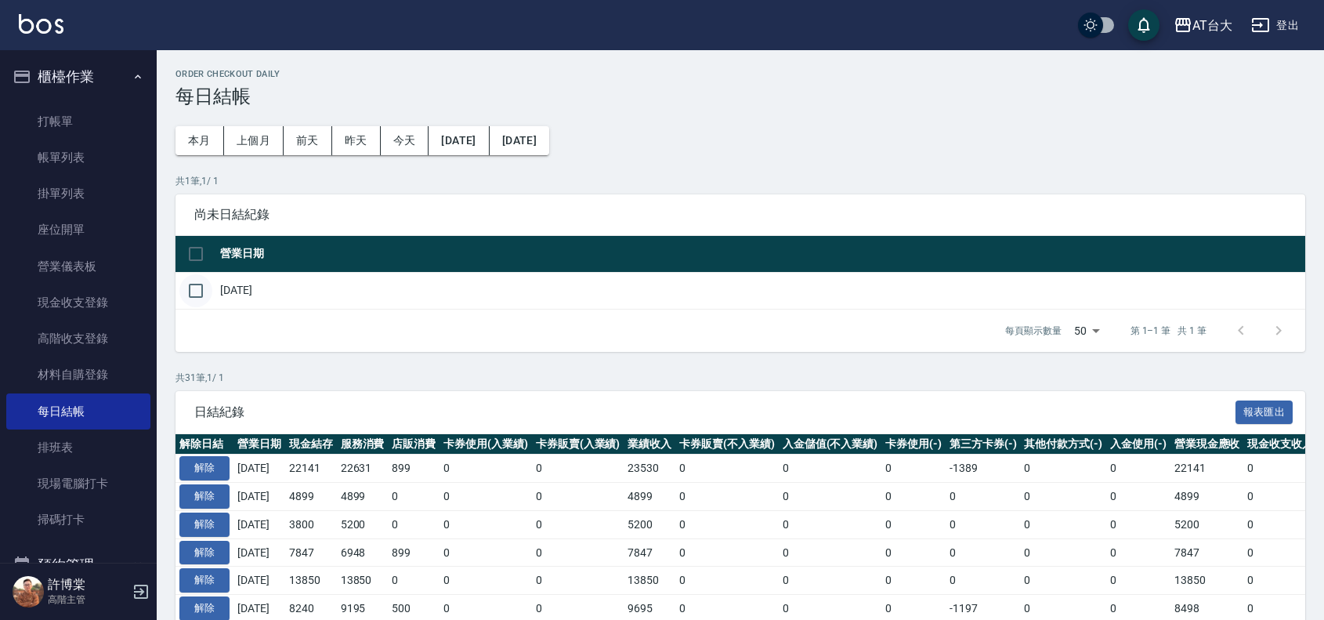
click at [194, 284] on input "checkbox" at bounding box center [195, 290] width 33 height 33
checkbox input "true"
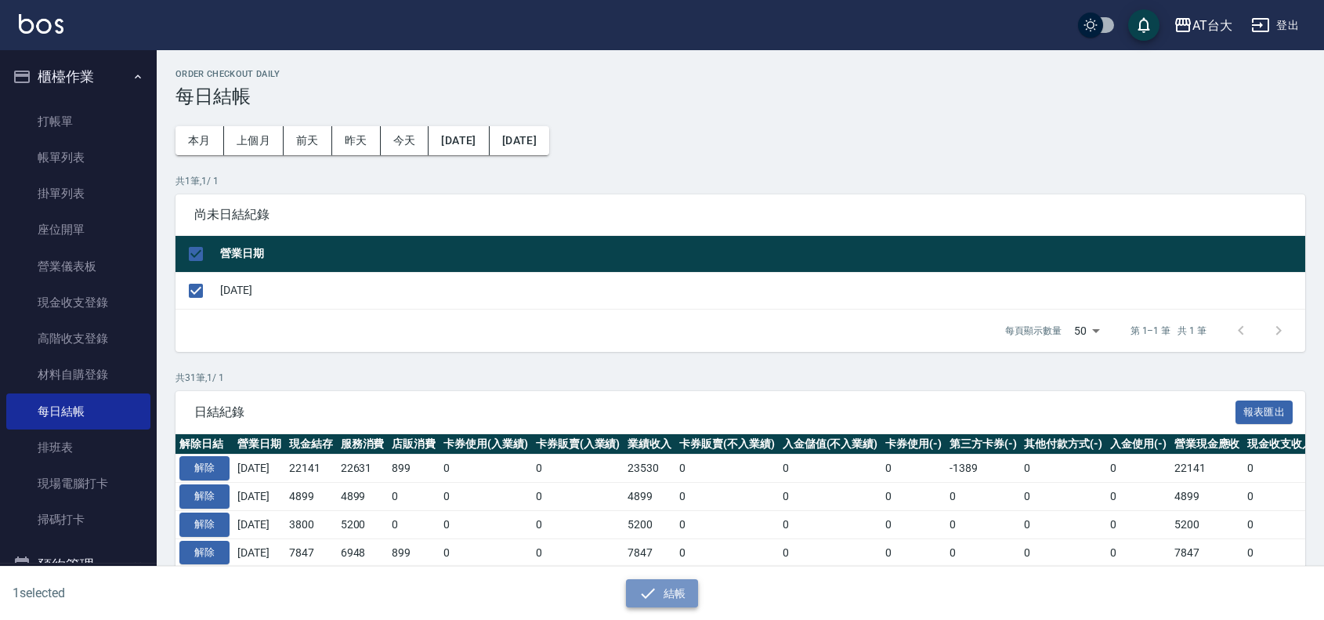
click at [678, 586] on button "結帳" at bounding box center [662, 593] width 73 height 29
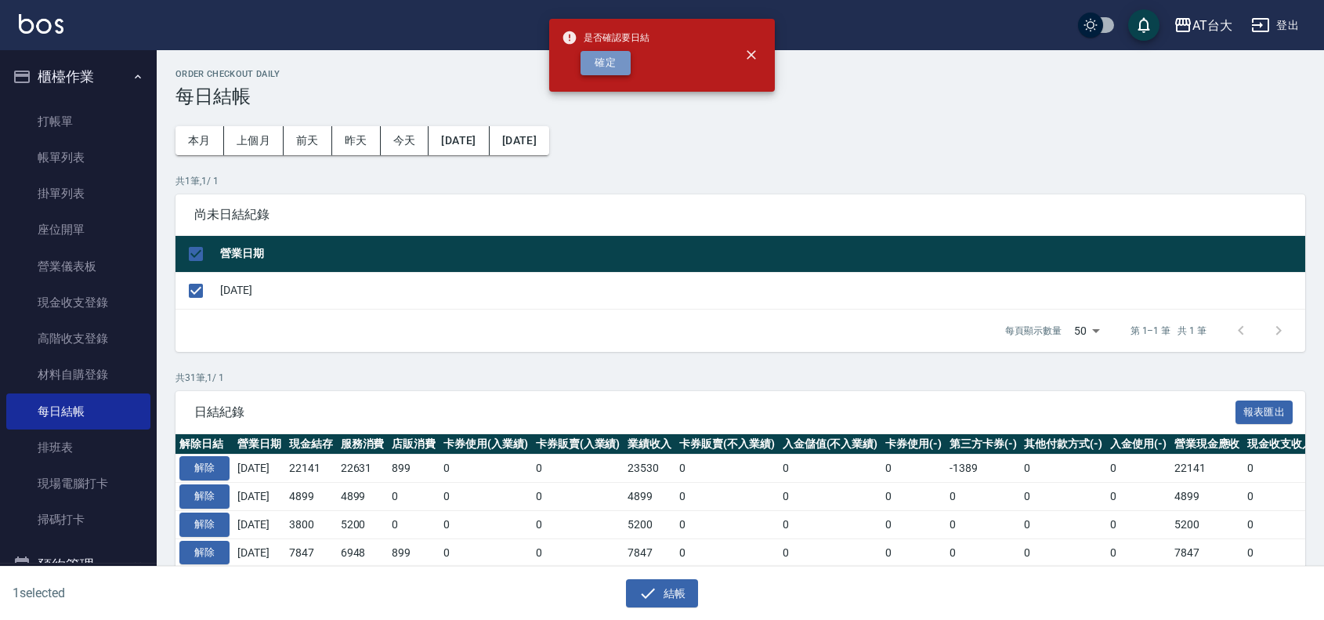
click at [621, 53] on button "確定" at bounding box center [606, 63] width 50 height 24
checkbox input "false"
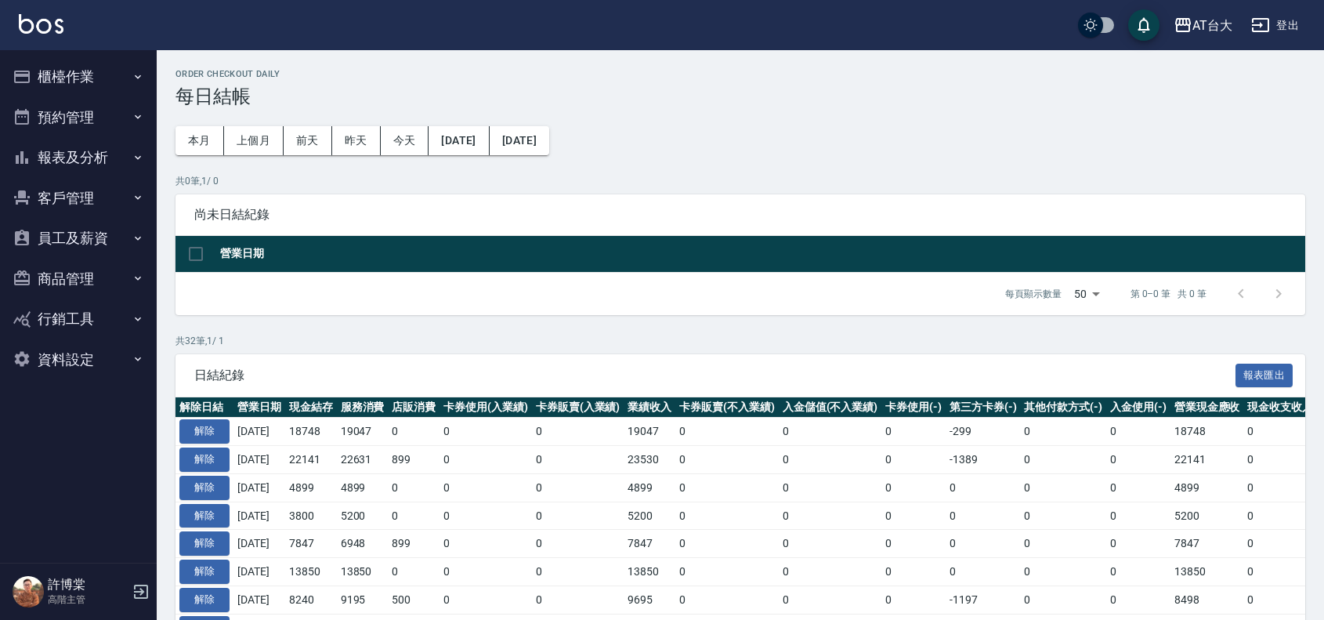
click at [92, 77] on button "櫃檯作業" at bounding box center [78, 76] width 144 height 41
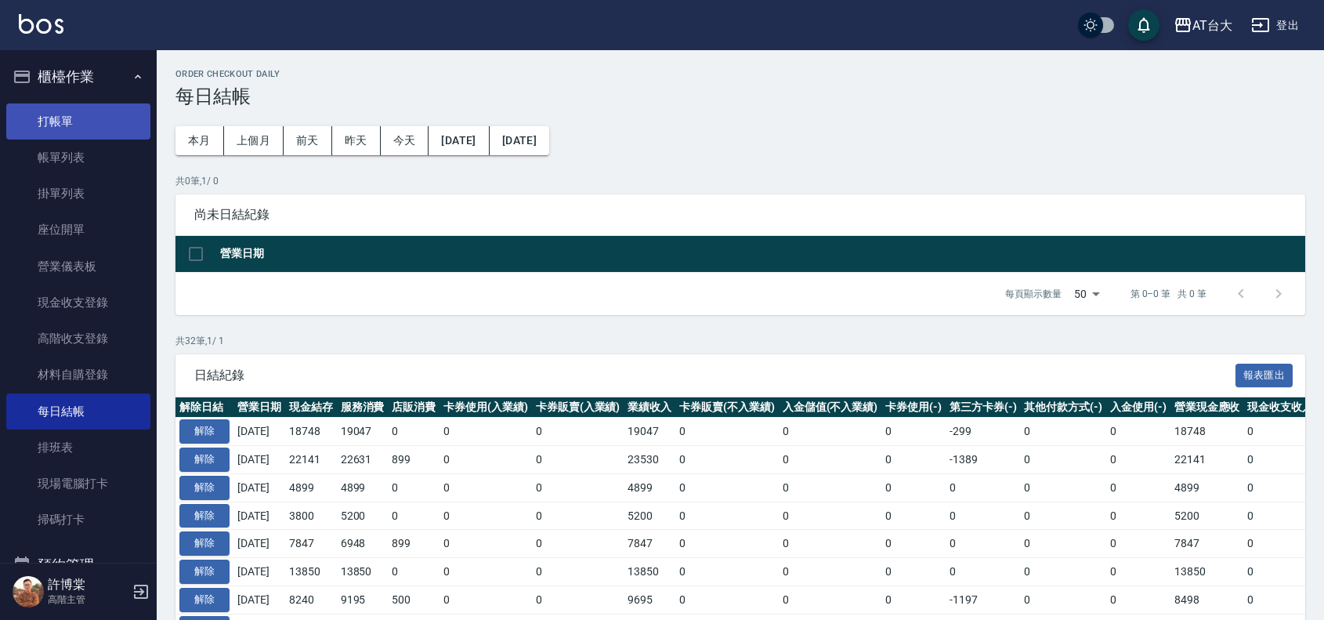
click at [103, 118] on link "打帳單" at bounding box center [78, 121] width 144 height 36
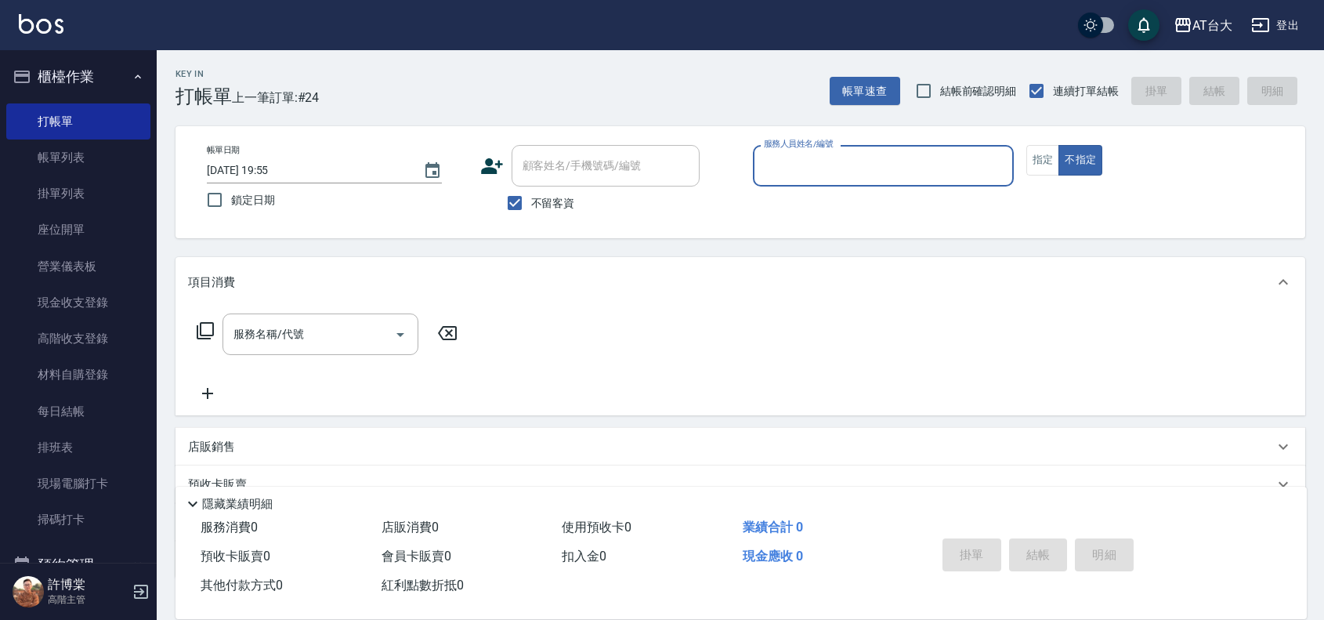
click at [114, 79] on button "櫃檯作業" at bounding box center [78, 76] width 144 height 41
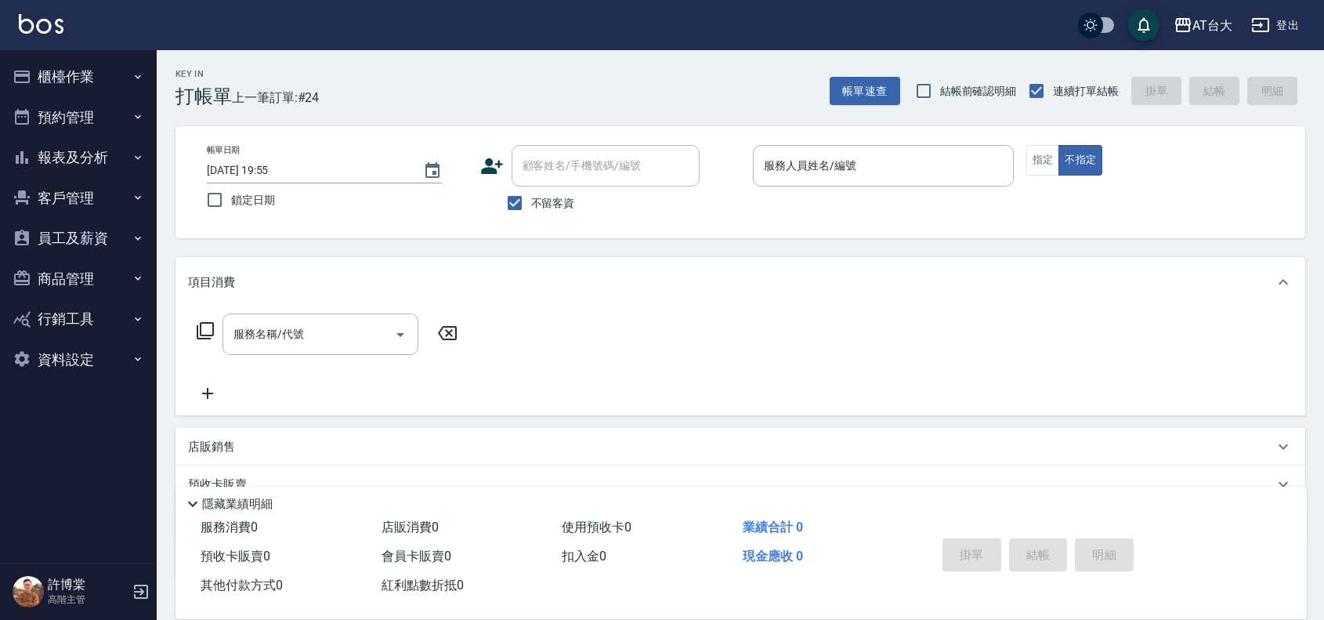
click at [96, 154] on button "報表及分析" at bounding box center [78, 157] width 144 height 41
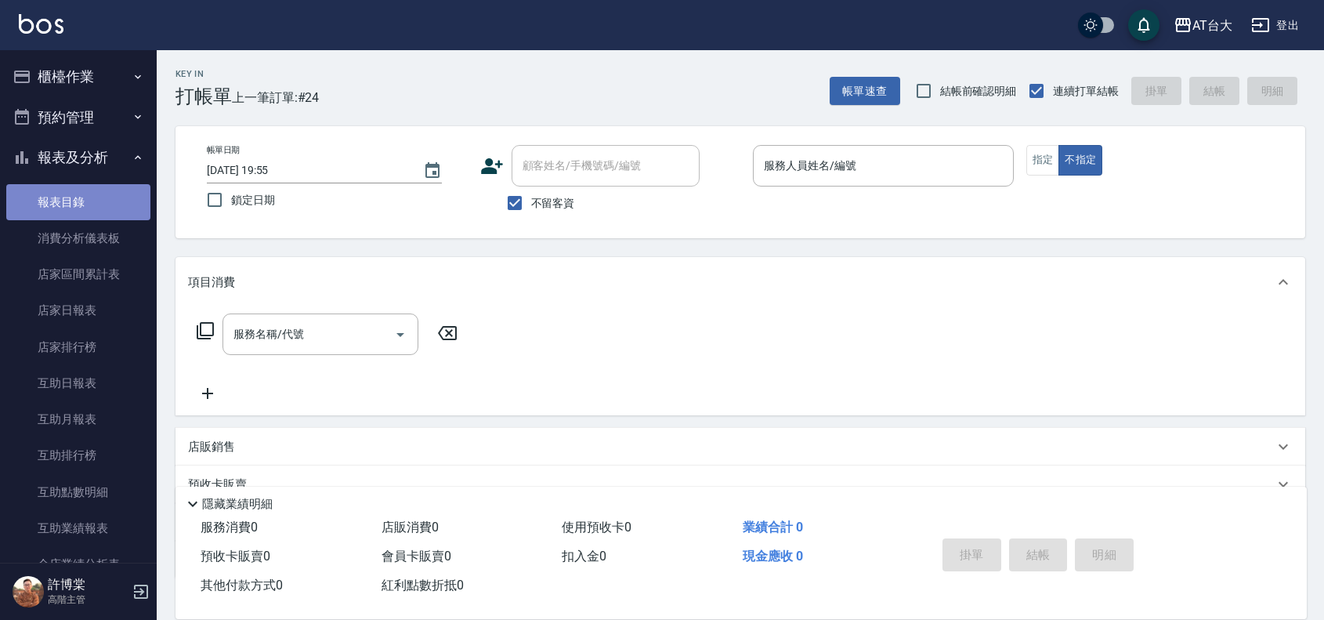
click at [96, 196] on link "報表目錄" at bounding box center [78, 202] width 144 height 36
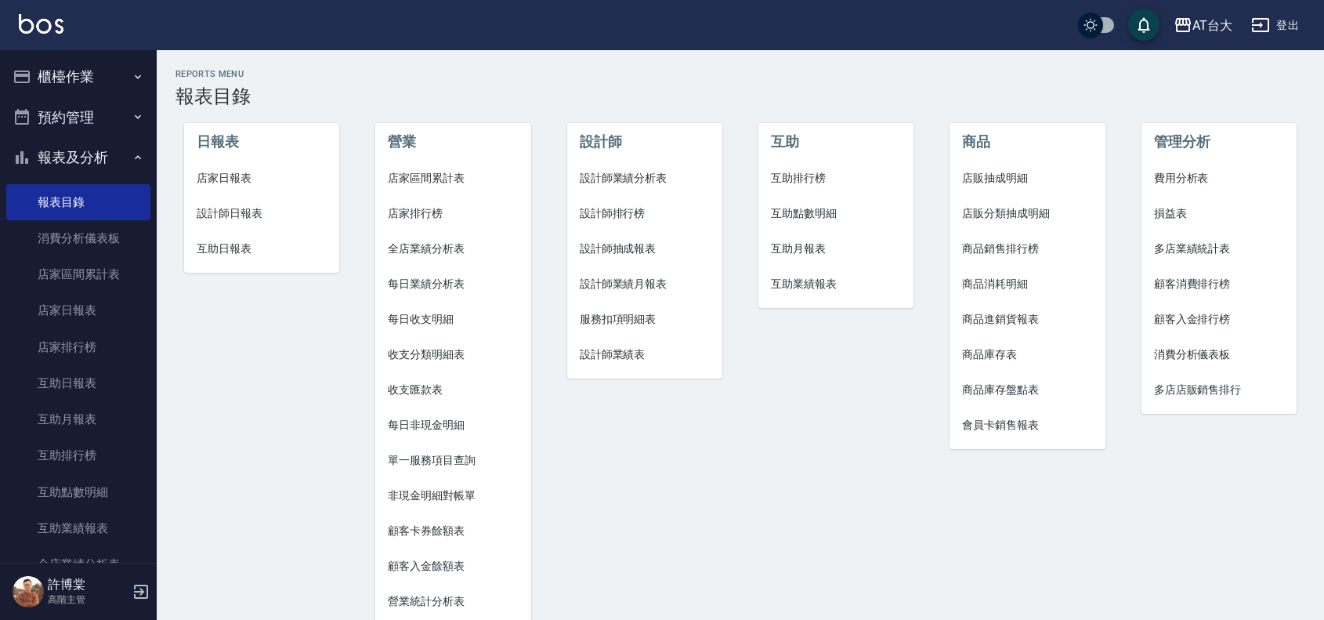
click at [233, 174] on span "店家日報表" at bounding box center [262, 178] width 130 height 16
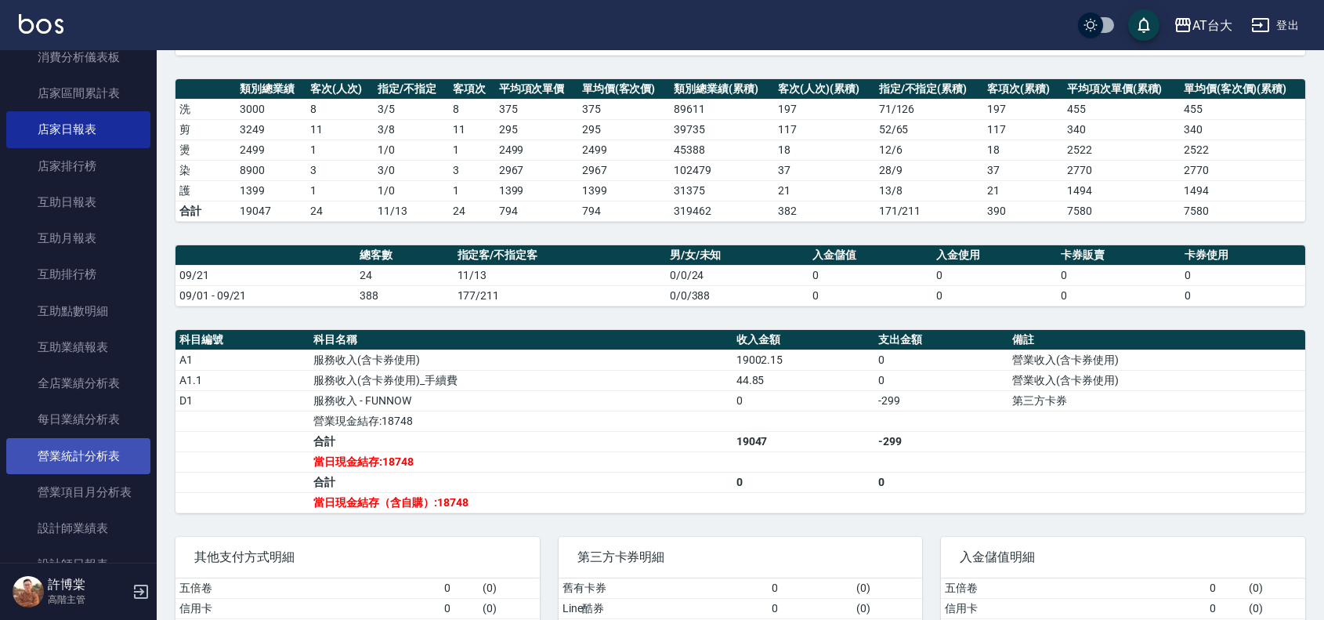
scroll to position [294, 0]
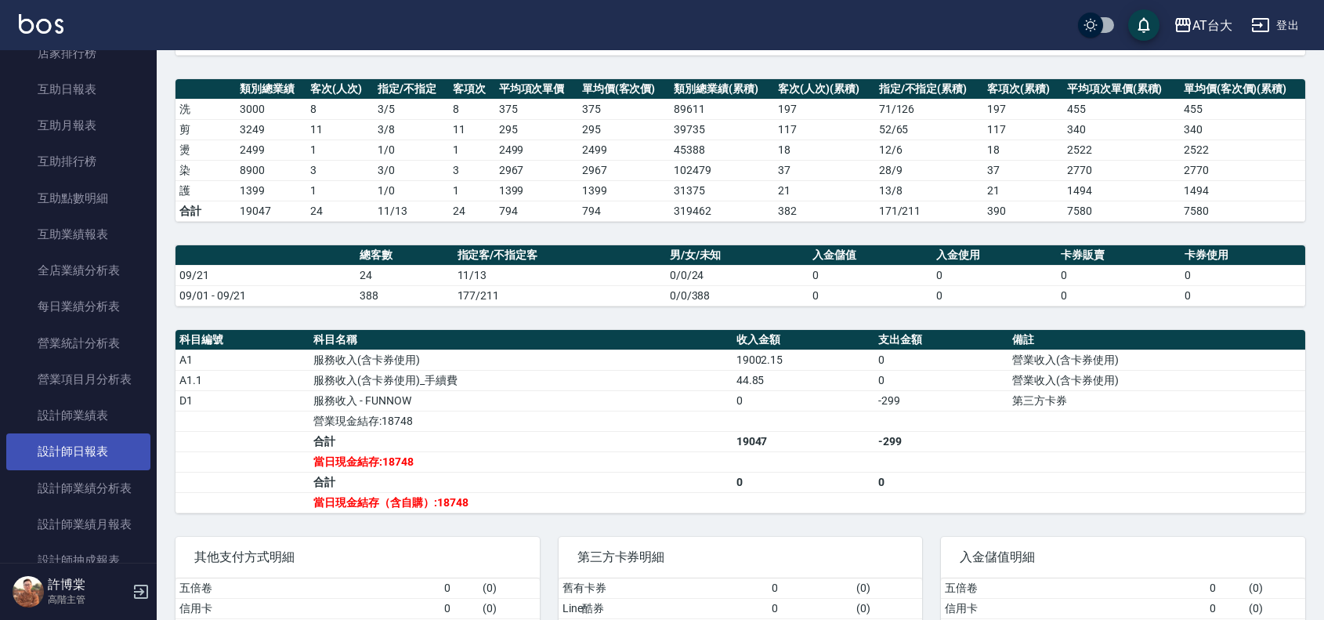
click at [73, 454] on link "設計師日報表" at bounding box center [78, 451] width 144 height 36
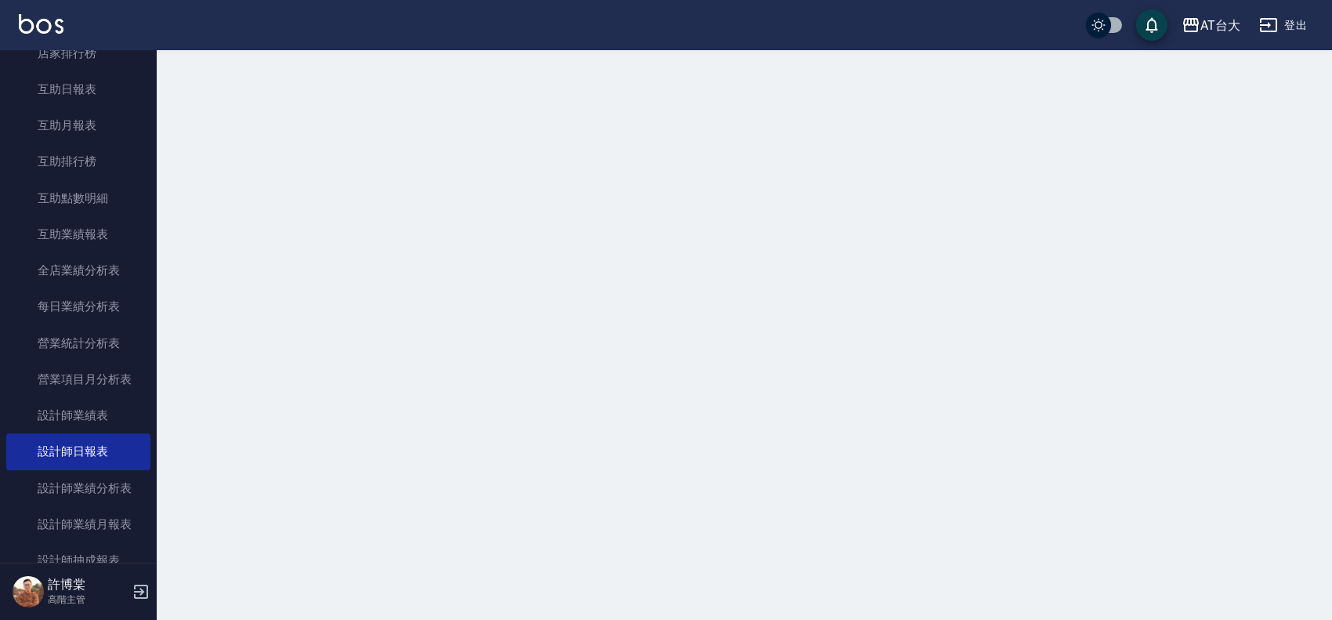
click at [77, 452] on link "設計師日報表" at bounding box center [78, 451] width 144 height 36
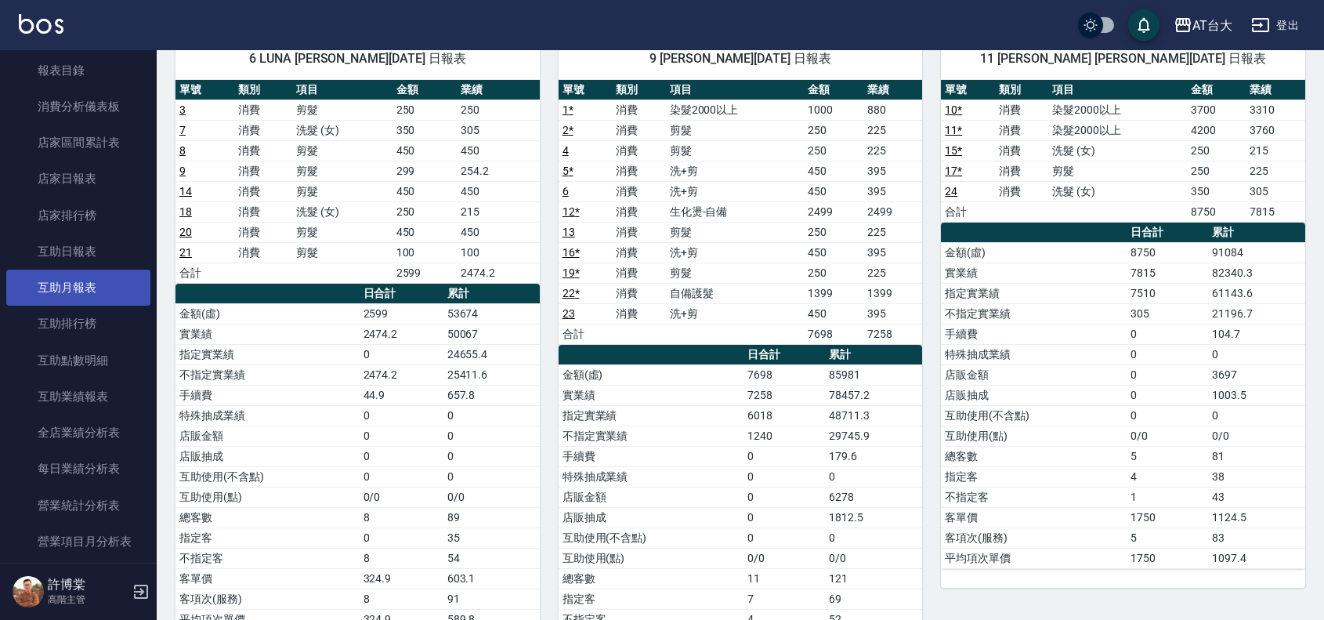
scroll to position [98, 0]
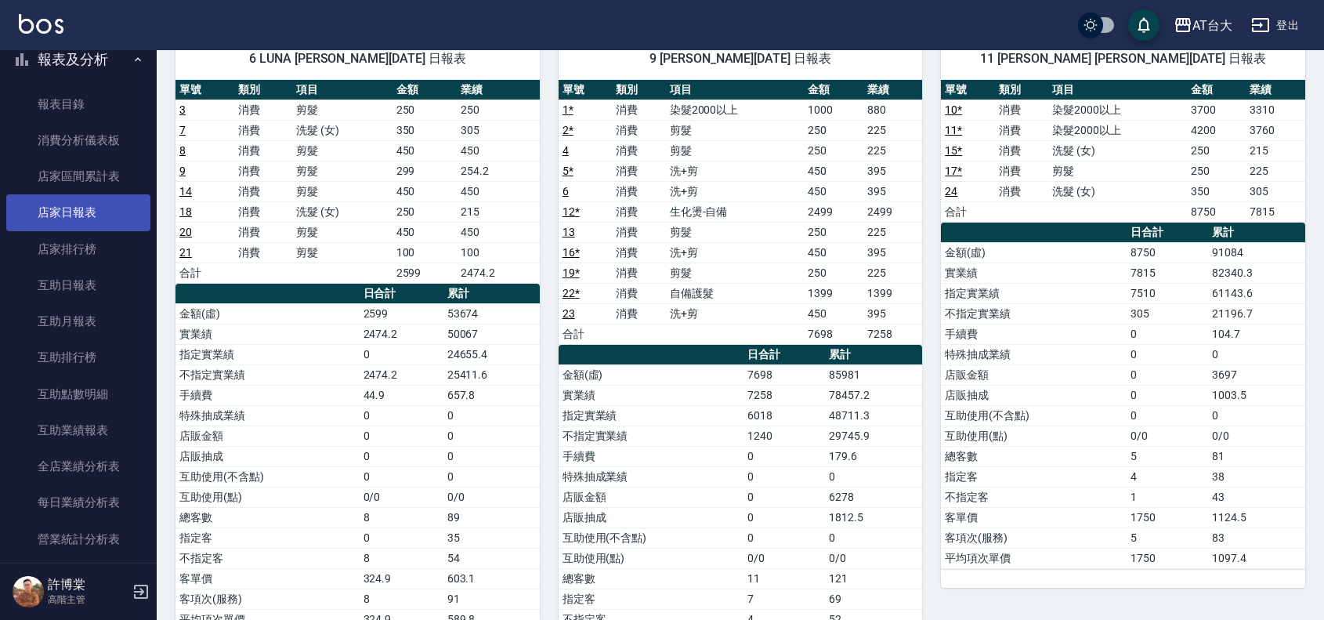
click at [94, 216] on link "店家日報表" at bounding box center [78, 212] width 144 height 36
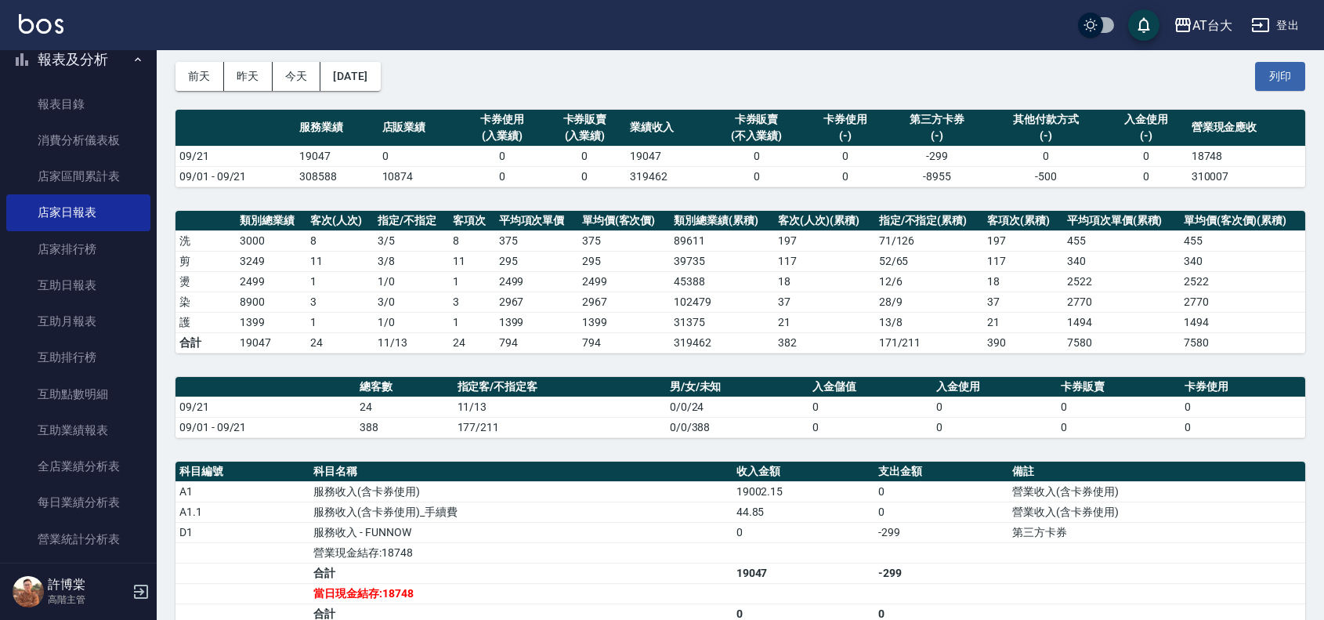
scroll to position [98, 0]
